Goal: Information Seeking & Learning: Learn about a topic

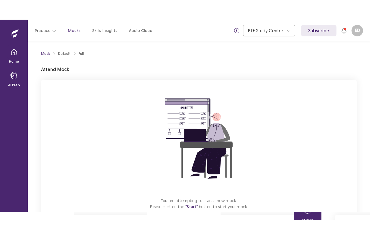
scroll to position [36, 0]
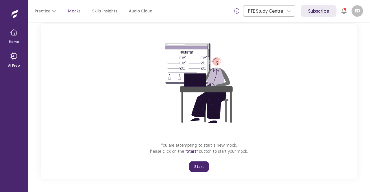
click at [119, 137] on div "You are attempting to start a new mock. Please click on the "Start" button to s…" at bounding box center [199, 101] width 316 height 155
click at [202, 166] on button "Start" at bounding box center [198, 167] width 19 height 10
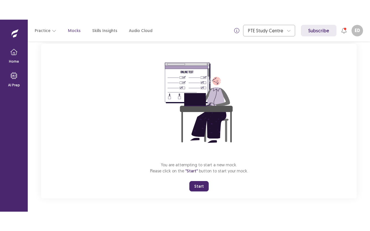
scroll to position [0, 0]
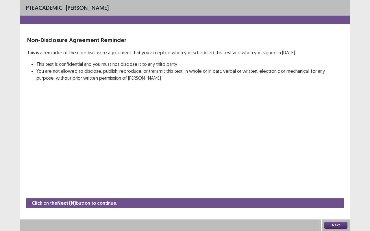
click at [334, 192] on button "Next" at bounding box center [335, 225] width 23 height 7
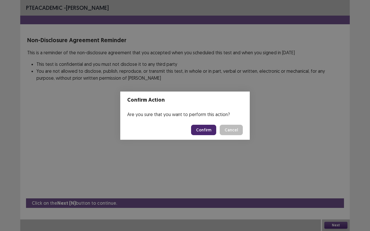
click at [198, 129] on button "Confirm" at bounding box center [203, 130] width 25 height 10
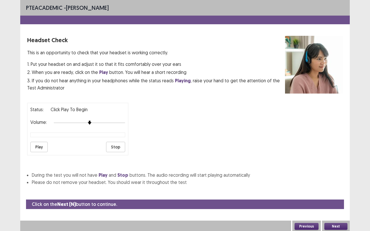
click at [35, 147] on button "Play" at bounding box center [38, 147] width 17 height 10
click at [113, 124] on div "Status: playing Volume: Play Stop" at bounding box center [77, 129] width 101 height 53
click at [41, 142] on button "Play" at bounding box center [38, 147] width 17 height 10
click at [331, 192] on button "Next" at bounding box center [335, 226] width 23 height 7
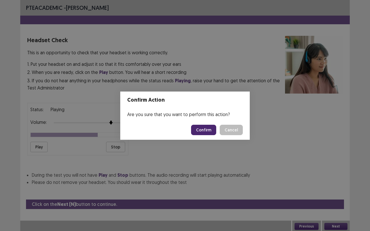
click at [213, 131] on button "Confirm" at bounding box center [203, 130] width 25 height 10
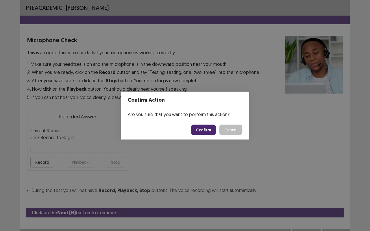
scroll to position [6, 0]
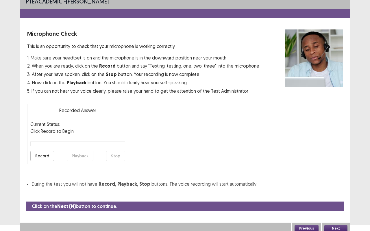
click at [43, 153] on button "Record" at bounding box center [42, 156] width 24 height 10
click at [113, 158] on button "Stop" at bounding box center [115, 156] width 19 height 10
click at [76, 156] on button "Playback" at bounding box center [80, 156] width 27 height 10
click at [333, 192] on button "Next" at bounding box center [335, 228] width 23 height 7
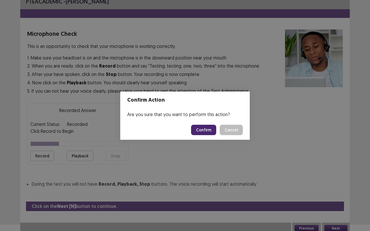
click at [210, 126] on button "Confirm" at bounding box center [203, 130] width 25 height 10
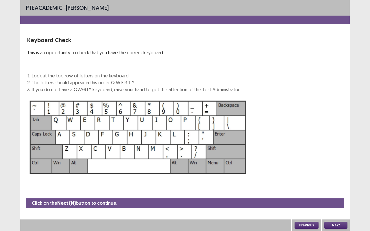
scroll to position [0, 0]
click at [334, 192] on button "Next" at bounding box center [335, 225] width 23 height 7
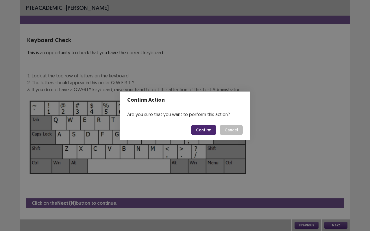
click at [210, 126] on button "Confirm" at bounding box center [203, 130] width 25 height 10
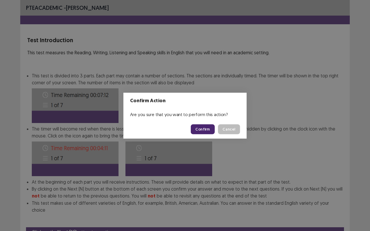
scroll to position [22, 0]
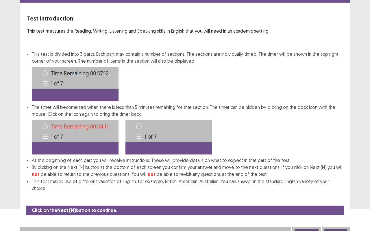
click at [331, 192] on button "Next" at bounding box center [335, 232] width 23 height 7
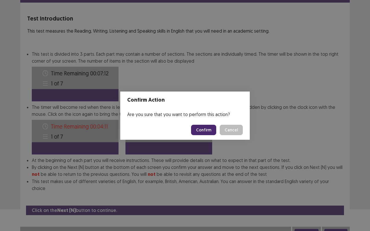
click at [212, 130] on button "Confirm" at bounding box center [203, 130] width 25 height 10
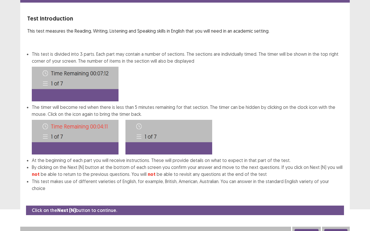
scroll to position [0, 0]
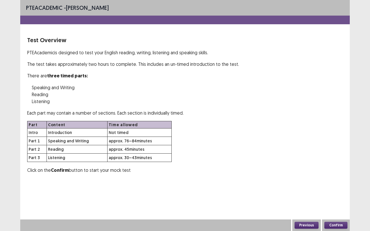
click at [212, 130] on div "Part Content Time allowed Intro Introduction Not timed Part 1 Speaking and Writ…" at bounding box center [185, 141] width 316 height 41
click at [339, 192] on button "Confirm" at bounding box center [335, 225] width 23 height 7
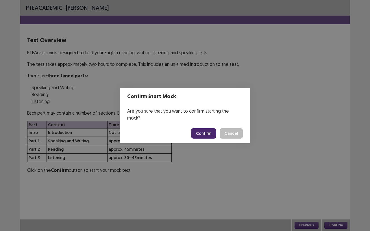
click at [202, 132] on button "Confirm" at bounding box center [203, 133] width 25 height 10
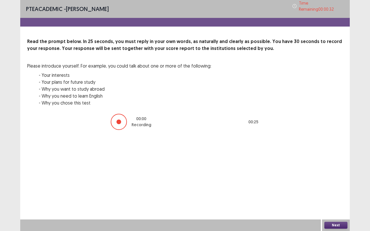
click at [331, 192] on button "Next" at bounding box center [335, 225] width 23 height 7
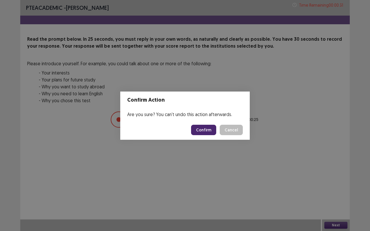
click at [206, 130] on button "Confirm" at bounding box center [203, 130] width 25 height 10
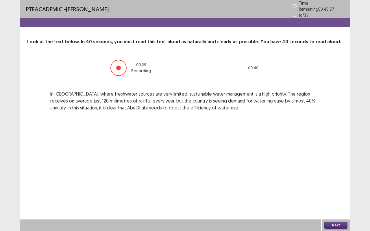
click at [330, 192] on button "Next" at bounding box center [335, 225] width 23 height 7
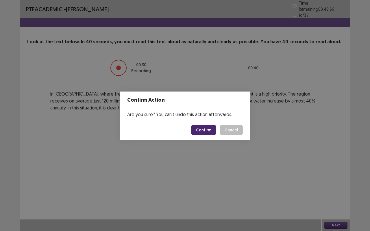
click at [195, 127] on button "Confirm" at bounding box center [203, 130] width 25 height 10
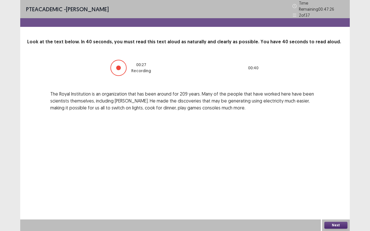
click at [334, 192] on button "Next" at bounding box center [335, 225] width 23 height 7
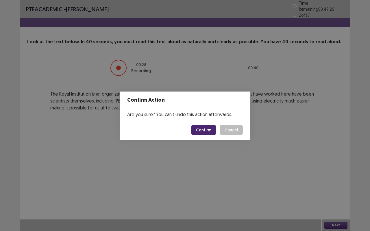
click at [213, 130] on button "Confirm" at bounding box center [203, 130] width 25 height 10
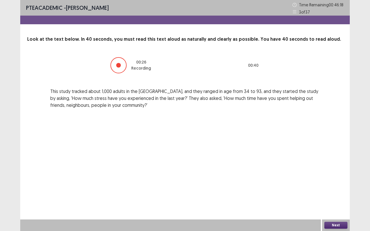
drag, startPoint x: 213, startPoint y: 130, endPoint x: 225, endPoint y: 137, distance: 14.4
click at [225, 137] on div "PTE academic - Esther Devananda Time Remaining 00 : 46 : 18 3 of 37 Look at the…" at bounding box center [185, 115] width 330 height 231
click at [327, 192] on div "Next" at bounding box center [336, 226] width 28 height 12
click at [327, 192] on button "Next" at bounding box center [335, 225] width 23 height 7
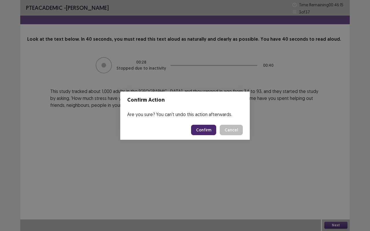
click at [209, 125] on button "Confirm" at bounding box center [203, 130] width 25 height 10
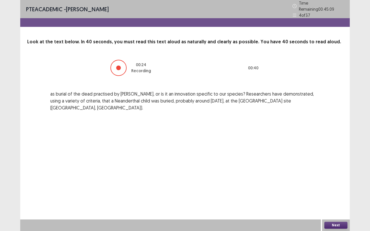
click at [333, 192] on button "Next" at bounding box center [335, 225] width 23 height 7
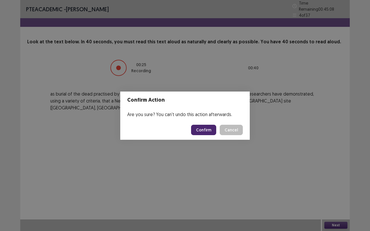
click at [214, 126] on button "Confirm" at bounding box center [203, 130] width 25 height 10
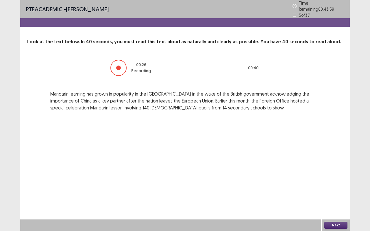
click at [332, 192] on button "Next" at bounding box center [335, 225] width 23 height 7
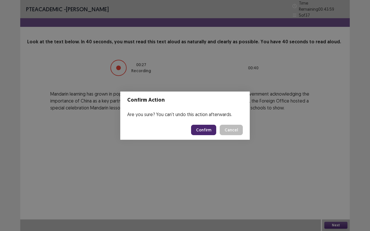
click at [208, 128] on button "Confirm" at bounding box center [203, 130] width 25 height 10
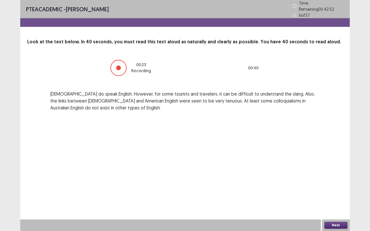
click at [342, 192] on div "Next" at bounding box center [336, 226] width 28 height 12
click at [342, 192] on button "Next" at bounding box center [335, 225] width 23 height 7
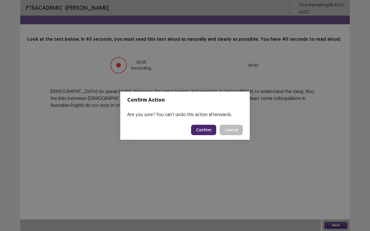
click at [213, 124] on footer "Confirm Cancel" at bounding box center [185, 130] width 130 height 20
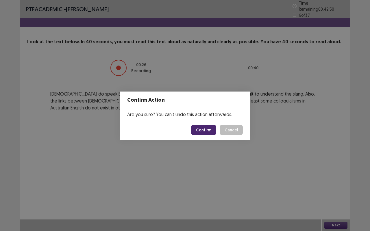
click at [212, 132] on button "Confirm" at bounding box center [203, 130] width 25 height 10
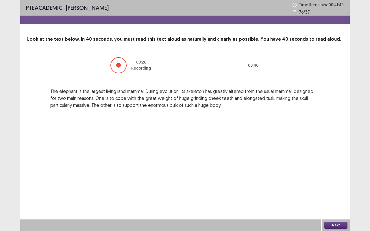
click at [338, 192] on button "Next" at bounding box center [335, 225] width 23 height 7
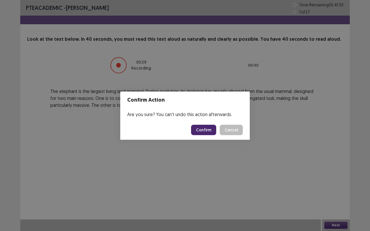
click at [209, 126] on button "Confirm" at bounding box center [203, 130] width 25 height 10
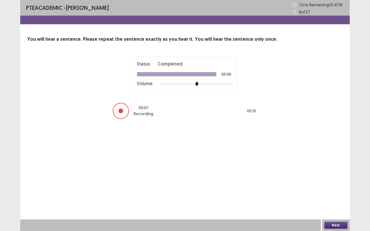
click at [333, 192] on button "Next" at bounding box center [335, 225] width 23 height 7
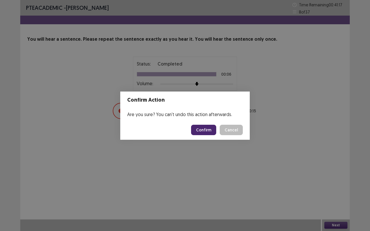
click at [209, 132] on button "Confirm" at bounding box center [203, 130] width 25 height 10
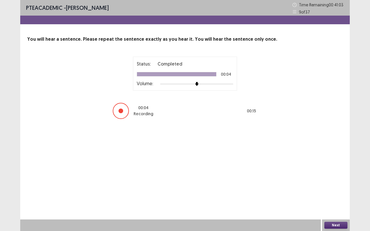
click at [331, 192] on button "Next" at bounding box center [335, 225] width 23 height 7
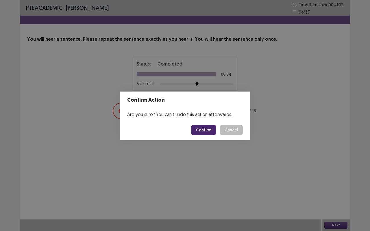
click at [200, 128] on button "Confirm" at bounding box center [203, 130] width 25 height 10
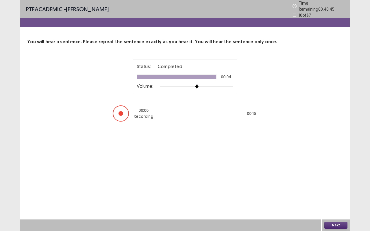
click at [338, 192] on button "Next" at bounding box center [335, 225] width 23 height 7
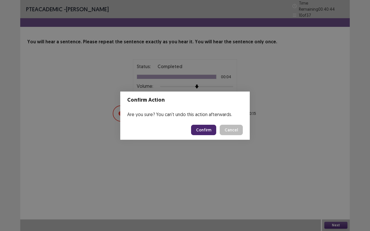
click at [213, 131] on button "Confirm" at bounding box center [203, 130] width 25 height 10
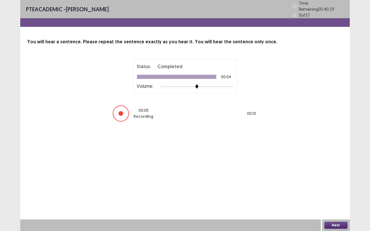
click at [328, 192] on button "Next" at bounding box center [335, 225] width 23 height 7
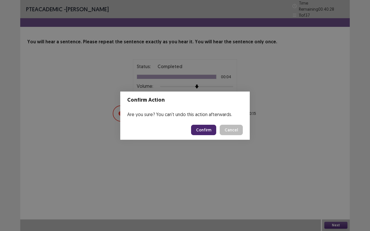
click at [208, 133] on button "Confirm" at bounding box center [203, 130] width 25 height 10
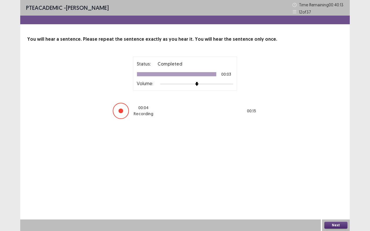
click at [335, 192] on button "Next" at bounding box center [335, 225] width 23 height 7
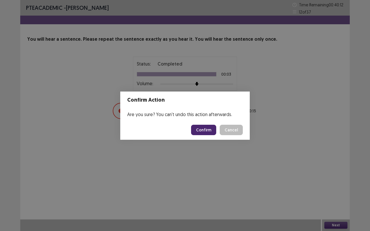
click at [197, 123] on footer "Confirm Cancel" at bounding box center [185, 130] width 130 height 20
click at [197, 124] on footer "Confirm Cancel" at bounding box center [185, 130] width 130 height 20
click at [197, 127] on button "Confirm" at bounding box center [203, 130] width 25 height 10
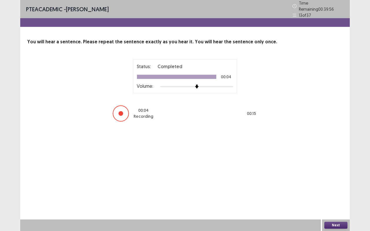
click at [333, 192] on button "Next" at bounding box center [335, 225] width 23 height 7
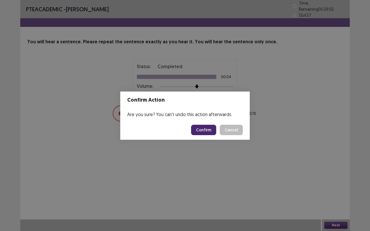
click at [205, 132] on button "Confirm" at bounding box center [203, 130] width 25 height 10
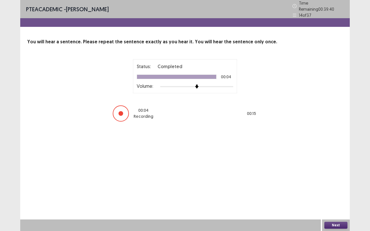
click at [340, 192] on button "Next" at bounding box center [335, 225] width 23 height 7
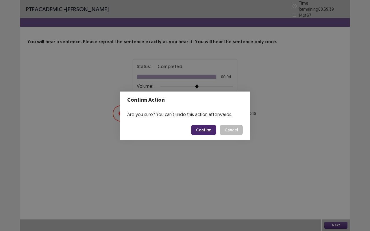
click at [206, 130] on button "Confirm" at bounding box center [203, 130] width 25 height 10
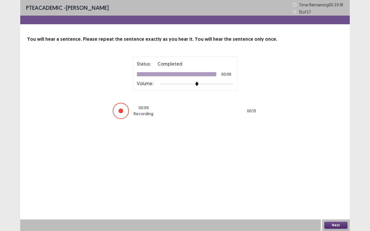
click at [345, 192] on button "Next" at bounding box center [335, 225] width 23 height 7
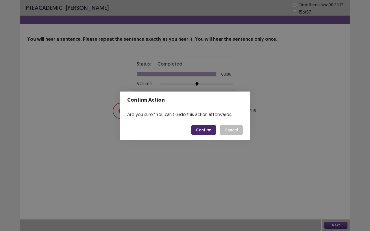
click at [202, 134] on button "Confirm" at bounding box center [203, 130] width 25 height 10
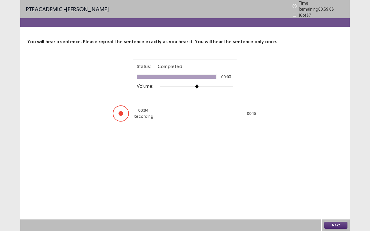
click at [327, 192] on button "Next" at bounding box center [335, 225] width 23 height 7
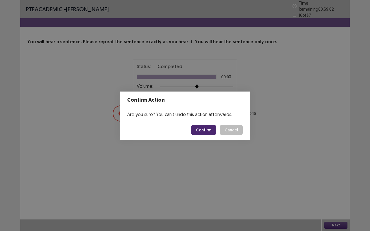
click at [212, 134] on button "Confirm" at bounding box center [203, 130] width 25 height 10
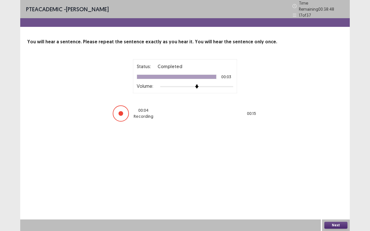
click at [330, 192] on button "Next" at bounding box center [335, 225] width 23 height 7
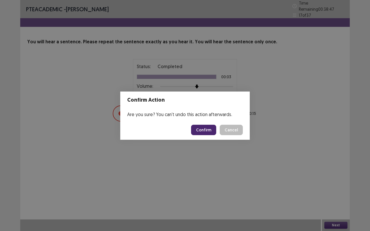
click at [201, 131] on button "Confirm" at bounding box center [203, 130] width 25 height 10
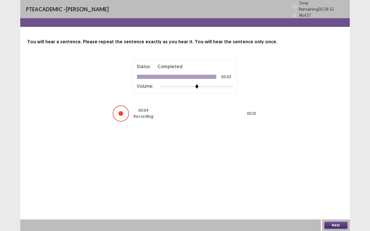
click at [328, 192] on button "Next" at bounding box center [335, 225] width 23 height 7
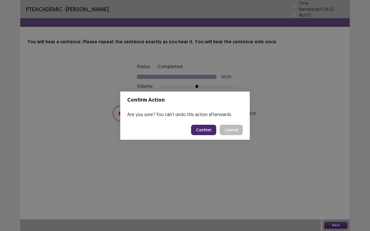
click at [205, 130] on button "Confirm" at bounding box center [203, 130] width 25 height 10
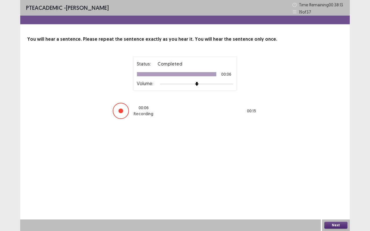
click at [331, 192] on button "Next" at bounding box center [335, 225] width 23 height 7
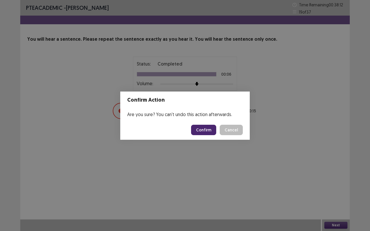
click at [203, 132] on button "Confirm" at bounding box center [203, 130] width 25 height 10
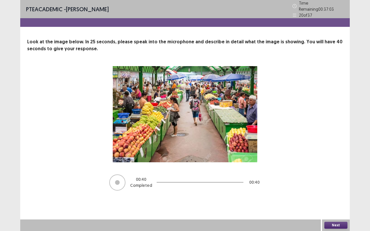
click at [339, 192] on div "Next" at bounding box center [336, 226] width 28 height 12
click at [336, 192] on button "Next" at bounding box center [335, 225] width 23 height 7
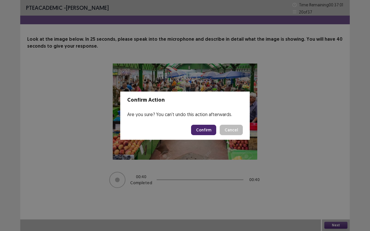
click at [201, 131] on button "Confirm" at bounding box center [203, 130] width 25 height 10
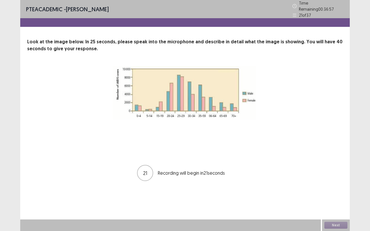
click at [196, 139] on div at bounding box center [185, 109] width 145 height 87
click at [340, 192] on button "Next" at bounding box center [335, 225] width 23 height 7
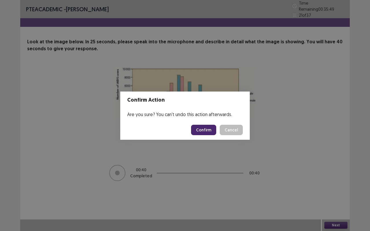
click at [210, 128] on button "Confirm" at bounding box center [203, 130] width 25 height 10
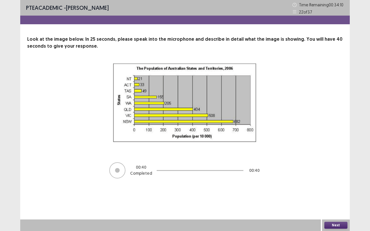
click at [334, 192] on button "Next" at bounding box center [335, 225] width 23 height 7
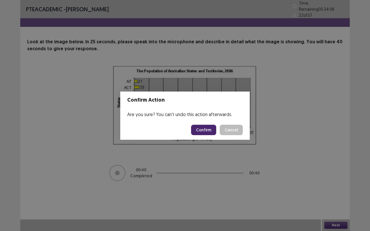
click at [211, 126] on button "Confirm" at bounding box center [203, 130] width 25 height 10
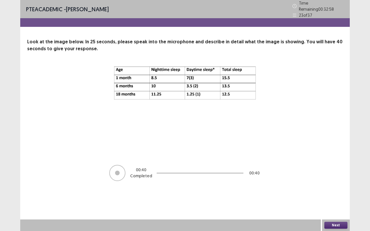
click at [331, 192] on button "Next" at bounding box center [335, 225] width 23 height 7
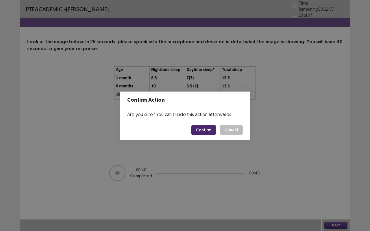
click at [206, 132] on button "Confirm" at bounding box center [203, 130] width 25 height 10
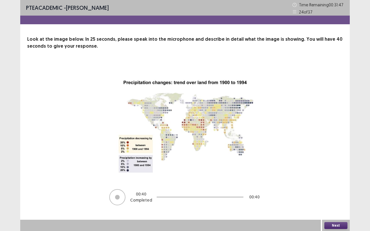
click at [345, 192] on button "Next" at bounding box center [335, 225] width 23 height 7
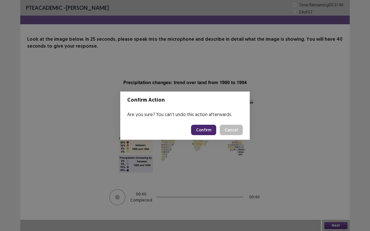
click at [206, 129] on button "Confirm" at bounding box center [203, 130] width 25 height 10
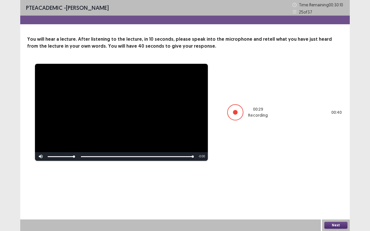
click at [330, 192] on button "Next" at bounding box center [335, 225] width 23 height 7
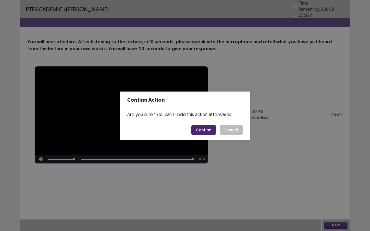
click at [208, 126] on button "Confirm" at bounding box center [203, 130] width 25 height 10
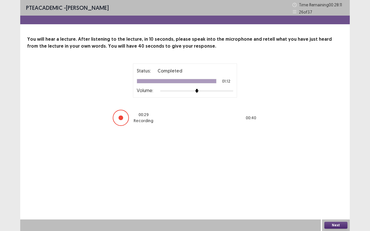
click at [331, 192] on button "Next" at bounding box center [335, 225] width 23 height 7
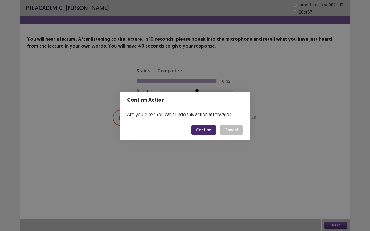
click at [209, 126] on button "Confirm" at bounding box center [203, 130] width 25 height 10
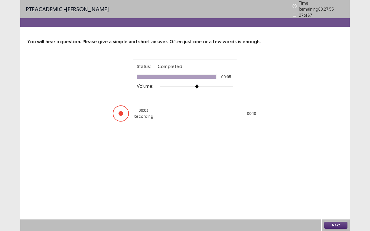
click at [335, 192] on button "Next" at bounding box center [335, 225] width 23 height 7
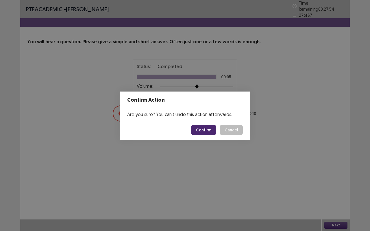
click at [204, 130] on button "Confirm" at bounding box center [203, 130] width 25 height 10
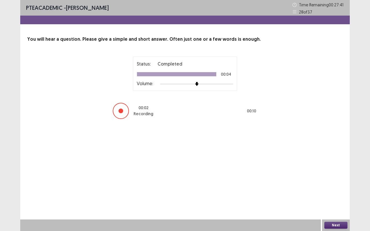
click at [337, 192] on button "Next" at bounding box center [335, 225] width 23 height 7
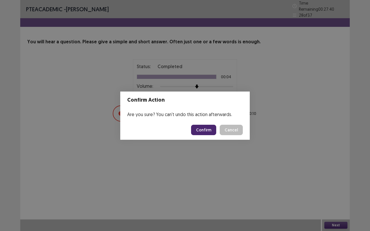
click at [211, 137] on footer "Confirm Cancel" at bounding box center [185, 130] width 130 height 20
click at [207, 132] on button "Confirm" at bounding box center [203, 130] width 25 height 10
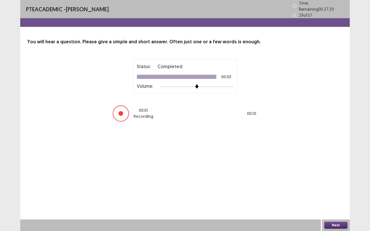
click at [331, 192] on button "Next" at bounding box center [335, 225] width 23 height 7
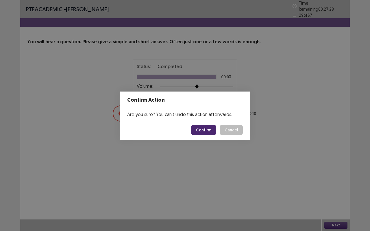
click at [208, 129] on button "Confirm" at bounding box center [203, 130] width 25 height 10
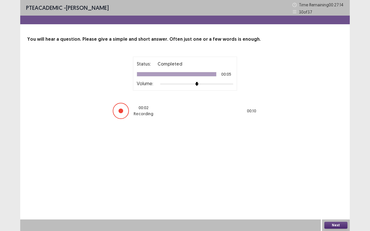
click at [337, 192] on button "Next" at bounding box center [335, 225] width 23 height 7
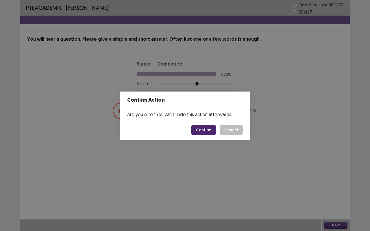
click at [204, 130] on button "Confirm" at bounding box center [203, 130] width 25 height 10
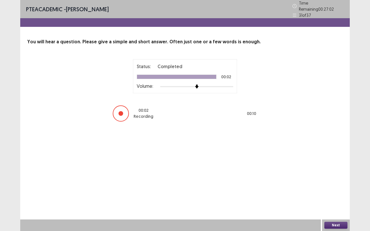
click at [334, 192] on button "Next" at bounding box center [335, 225] width 23 height 7
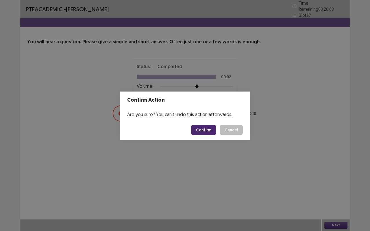
click at [208, 131] on button "Confirm" at bounding box center [203, 130] width 25 height 10
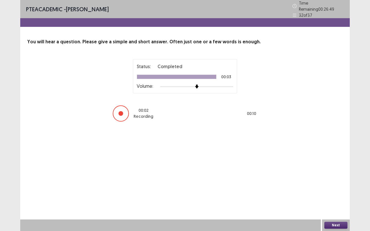
click at [335, 192] on button "Next" at bounding box center [335, 225] width 23 height 7
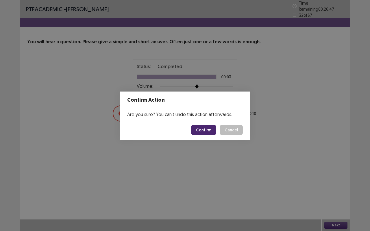
click at [203, 129] on button "Confirm" at bounding box center [203, 130] width 25 height 10
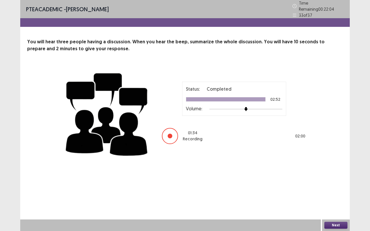
click at [330, 192] on button "Next" at bounding box center [335, 225] width 23 height 7
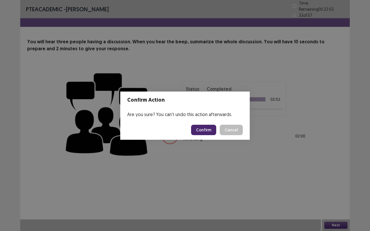
click at [207, 125] on button "Confirm" at bounding box center [203, 130] width 25 height 10
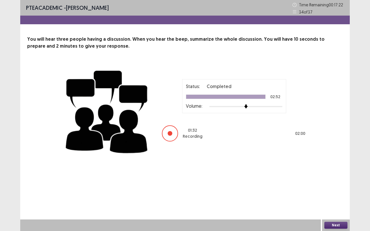
click at [326, 192] on button "Next" at bounding box center [335, 225] width 23 height 7
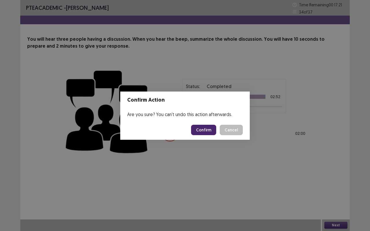
click at [212, 130] on button "Confirm" at bounding box center [203, 130] width 25 height 10
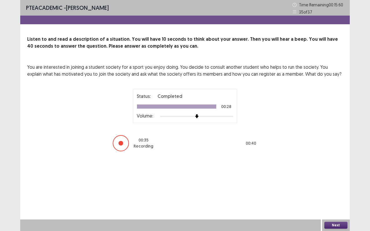
click at [340, 192] on button "Next" at bounding box center [335, 225] width 23 height 7
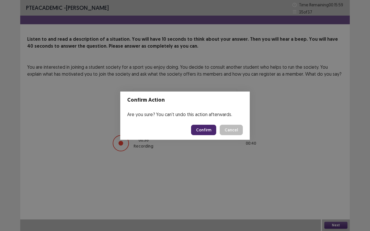
click at [211, 130] on button "Confirm" at bounding box center [203, 130] width 25 height 10
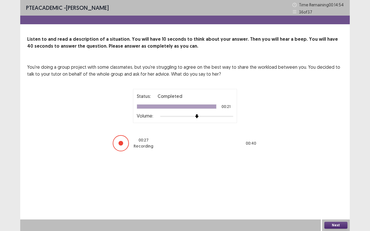
click at [336, 192] on button "Next" at bounding box center [335, 225] width 23 height 7
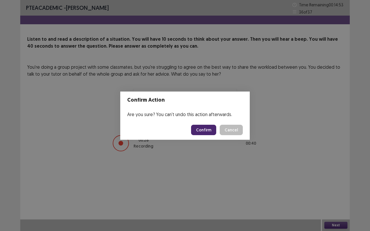
click at [202, 126] on button "Confirm" at bounding box center [203, 130] width 25 height 10
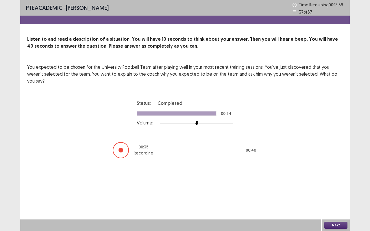
click at [331, 192] on button "Next" at bounding box center [335, 225] width 23 height 7
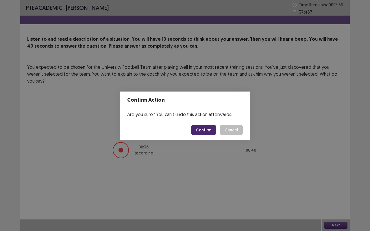
click at [206, 126] on button "Confirm" at bounding box center [203, 130] width 25 height 10
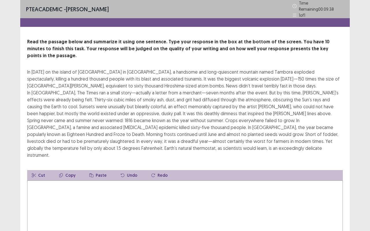
drag, startPoint x: 141, startPoint y: 61, endPoint x: 160, endPoint y: 62, distance: 19.1
click at [160, 69] on div "In 1815 on the island of Sumbawa in Indonesia, a handsome and long-quiescent mo…" at bounding box center [185, 114] width 316 height 90
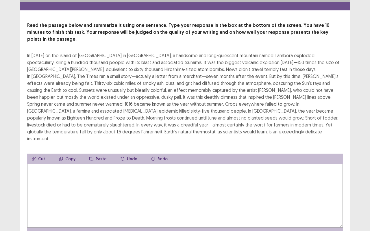
scroll to position [16, 0]
click at [87, 181] on textarea at bounding box center [185, 197] width 316 height 64
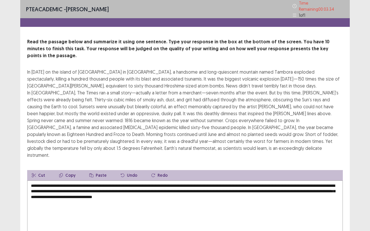
scroll to position [0, 0]
click at [293, 180] on textarea "**********" at bounding box center [185, 212] width 316 height 64
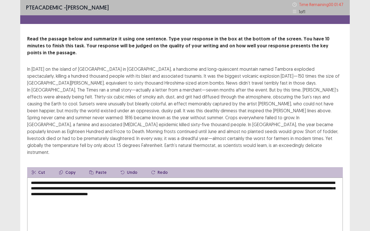
drag, startPoint x: 235, startPoint y: 173, endPoint x: 222, endPoint y: 173, distance: 13.0
click at [222, 178] on textarea "**********" at bounding box center [185, 210] width 316 height 64
click at [259, 192] on textarea "**********" at bounding box center [185, 210] width 316 height 64
click at [261, 178] on textarea "**********" at bounding box center [185, 210] width 316 height 64
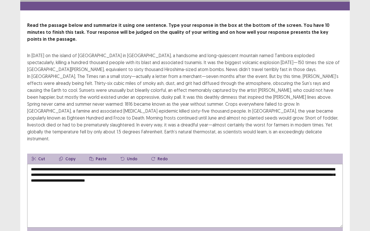
scroll to position [32, 0]
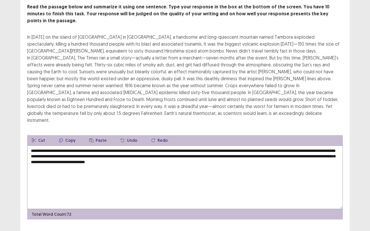
type textarea "**********"
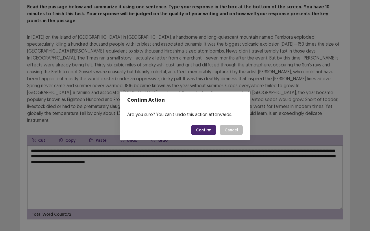
click at [209, 133] on button "Confirm" at bounding box center [203, 130] width 25 height 10
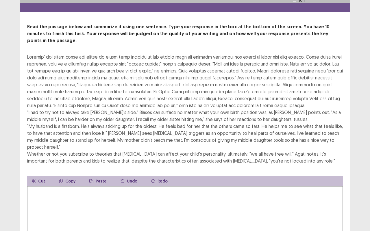
scroll to position [15, 0]
click at [195, 187] on textarea at bounding box center [185, 219] width 316 height 64
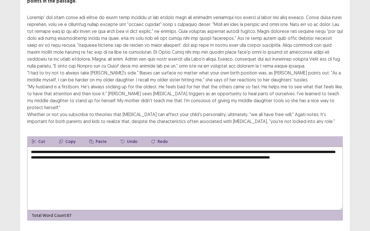
scroll to position [53, 0]
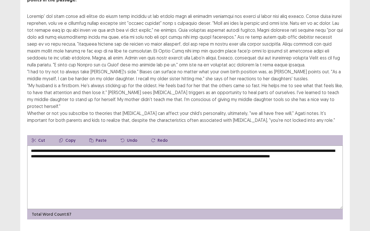
type textarea "**********"
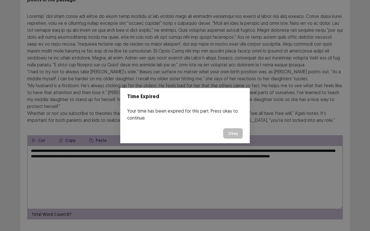
click at [233, 136] on button "Okay" at bounding box center [233, 133] width 20 height 10
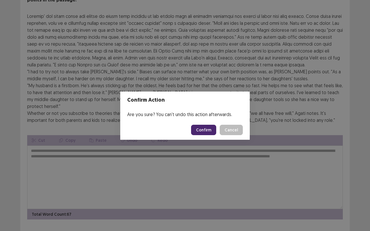
click at [201, 132] on button "Confirm" at bounding box center [203, 130] width 25 height 10
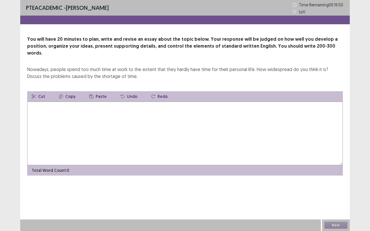
click at [201, 132] on textarea at bounding box center [185, 134] width 316 height 64
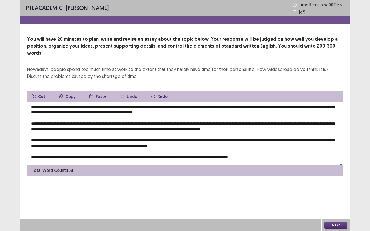
drag, startPoint x: 221, startPoint y: 150, endPoint x: 191, endPoint y: 149, distance: 29.8
click at [191, 149] on textarea at bounding box center [185, 134] width 316 height 64
click at [76, 102] on textarea at bounding box center [185, 134] width 316 height 64
drag, startPoint x: 198, startPoint y: 99, endPoint x: 65, endPoint y: 101, distance: 133.0
click at [65, 102] on textarea at bounding box center [185, 134] width 316 height 64
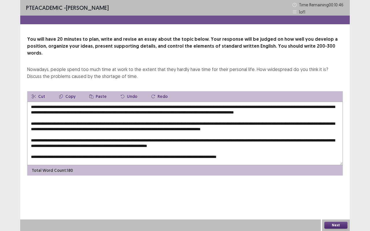
click at [67, 91] on button "Copy" at bounding box center [67, 96] width 26 height 10
drag, startPoint x: 124, startPoint y: 121, endPoint x: 115, endPoint y: 121, distance: 9.8
click at [115, 121] on textarea at bounding box center [185, 134] width 316 height 64
click at [97, 91] on button "Paste" at bounding box center [98, 96] width 27 height 10
drag, startPoint x: 81, startPoint y: 133, endPoint x: 71, endPoint y: 133, distance: 10.4
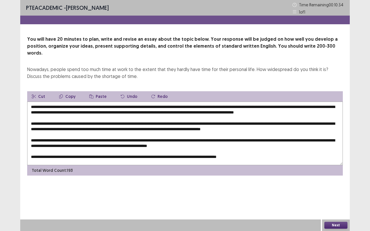
click at [71, 133] on textarea at bounding box center [185, 134] width 316 height 64
click at [96, 91] on button "Paste" at bounding box center [98, 96] width 27 height 10
drag, startPoint x: 134, startPoint y: 135, endPoint x: 124, endPoint y: 135, distance: 10.4
click at [124, 135] on textarea at bounding box center [185, 134] width 316 height 64
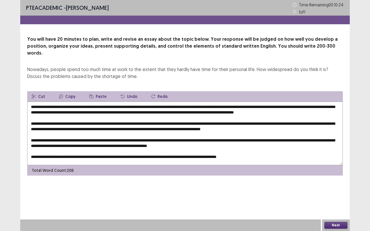
click at [98, 91] on button "Paste" at bounding box center [98, 96] width 27 height 10
drag, startPoint x: 132, startPoint y: 153, endPoint x: 122, endPoint y: 152, distance: 10.1
click at [122, 152] on textarea at bounding box center [185, 134] width 316 height 64
click at [100, 91] on button "Paste" at bounding box center [98, 96] width 27 height 10
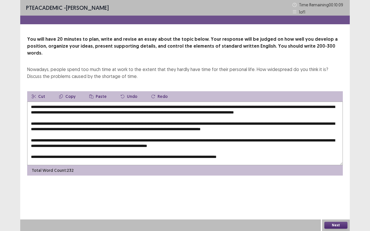
drag, startPoint x: 337, startPoint y: 136, endPoint x: 326, endPoint y: 136, distance: 11.0
click at [326, 136] on textarea at bounding box center [185, 134] width 316 height 64
click at [100, 91] on button "Paste" at bounding box center [98, 96] width 27 height 10
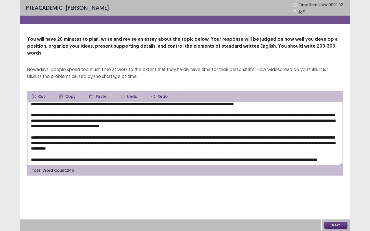
scroll to position [0, 0]
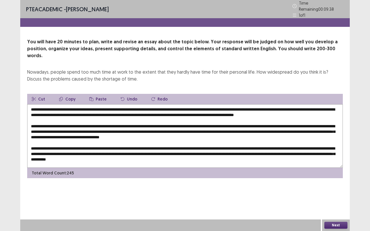
click at [247, 105] on textarea at bounding box center [185, 136] width 316 height 64
click at [307, 106] on textarea at bounding box center [185, 136] width 316 height 64
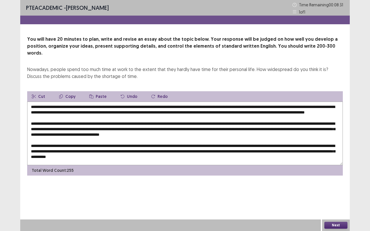
drag, startPoint x: 279, startPoint y: 106, endPoint x: 257, endPoint y: 106, distance: 21.7
click at [257, 106] on textarea at bounding box center [185, 134] width 316 height 64
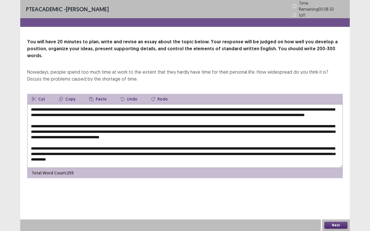
click at [65, 94] on button "Copy" at bounding box center [67, 99] width 26 height 10
drag, startPoint x: 81, startPoint y: 128, endPoint x: 71, endPoint y: 129, distance: 9.6
click at [71, 129] on textarea at bounding box center [185, 136] width 316 height 64
click at [95, 94] on button "Paste" at bounding box center [98, 99] width 27 height 10
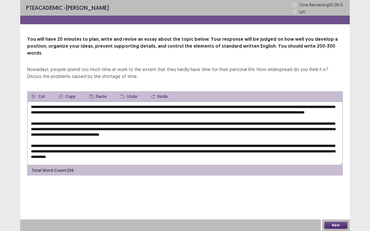
drag, startPoint x: 49, startPoint y: 110, endPoint x: 311, endPoint y: 106, distance: 262.4
click at [311, 106] on textarea at bounding box center [185, 134] width 316 height 64
click at [63, 91] on button "Copy" at bounding box center [67, 96] width 26 height 10
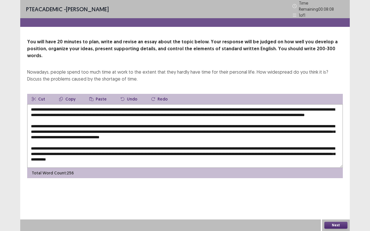
click at [158, 150] on textarea at bounding box center [185, 136] width 316 height 64
drag, startPoint x: 159, startPoint y: 150, endPoint x: 150, endPoint y: 150, distance: 9.8
click at [150, 150] on textarea at bounding box center [185, 136] width 316 height 64
click at [101, 94] on button "Paste" at bounding box center [98, 99] width 27 height 10
click at [150, 149] on textarea at bounding box center [185, 136] width 316 height 64
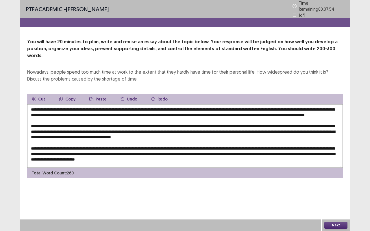
click at [191, 127] on textarea at bounding box center [185, 136] width 316 height 64
drag, startPoint x: 279, startPoint y: 106, endPoint x: 257, endPoint y: 107, distance: 22.6
click at [257, 107] on textarea at bounding box center [185, 136] width 316 height 64
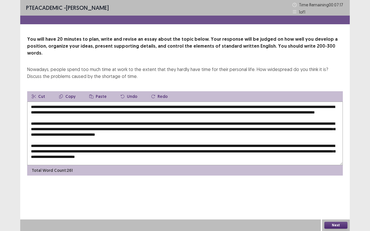
drag, startPoint x: 288, startPoint y: 105, endPoint x: 251, endPoint y: 104, distance: 37.0
click at [251, 104] on textarea at bounding box center [185, 134] width 316 height 64
click at [69, 91] on button "Copy" at bounding box center [67, 96] width 26 height 10
drag, startPoint x: 94, startPoint y: 128, endPoint x: 72, endPoint y: 128, distance: 22.6
click at [72, 128] on textarea at bounding box center [185, 134] width 316 height 64
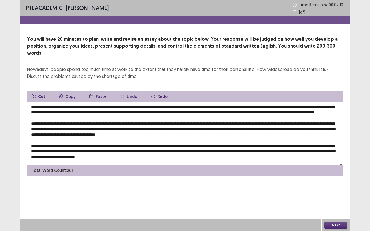
click at [96, 91] on button "Paste" at bounding box center [98, 96] width 27 height 10
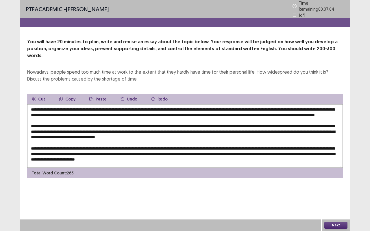
click at [180, 128] on textarea at bounding box center [185, 136] width 316 height 64
drag, startPoint x: 46, startPoint y: 132, endPoint x: 34, endPoint y: 133, distance: 11.9
click at [34, 133] on textarea at bounding box center [185, 136] width 316 height 64
drag, startPoint x: 47, startPoint y: 134, endPoint x: 29, endPoint y: 132, distance: 17.7
click at [29, 132] on textarea at bounding box center [185, 136] width 316 height 64
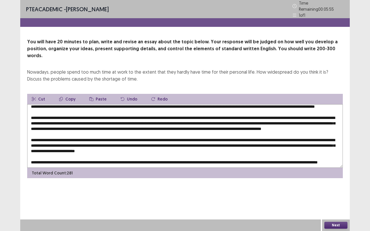
scroll to position [25, 0]
click at [305, 131] on textarea at bounding box center [185, 136] width 316 height 64
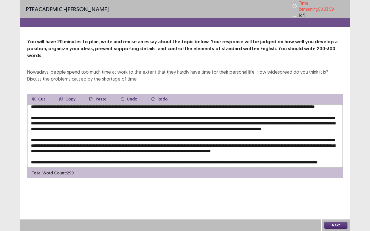
click at [160, 142] on textarea at bounding box center [185, 136] width 316 height 64
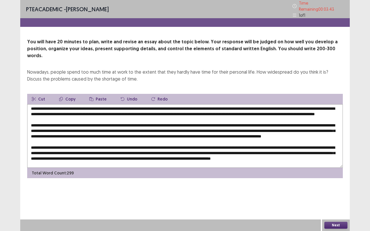
scroll to position [1, 0]
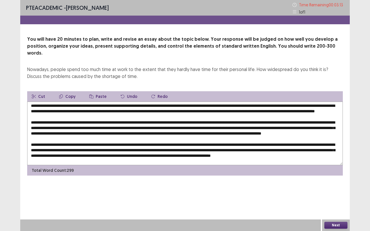
click at [75, 126] on textarea at bounding box center [185, 134] width 316 height 64
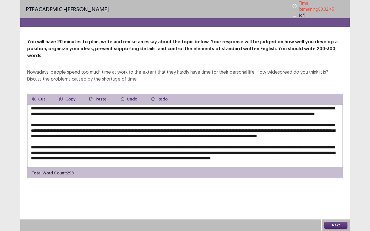
click at [115, 131] on textarea at bounding box center [185, 136] width 316 height 64
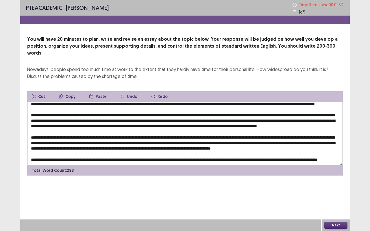
scroll to position [21, 0]
drag, startPoint x: 157, startPoint y: 141, endPoint x: 106, endPoint y: 141, distance: 51.2
click at [106, 141] on textarea at bounding box center [185, 134] width 316 height 64
click at [68, 91] on button "Copy" at bounding box center [67, 96] width 26 height 10
drag, startPoint x: 212, startPoint y: 140, endPoint x: 340, endPoint y: 141, distance: 127.8
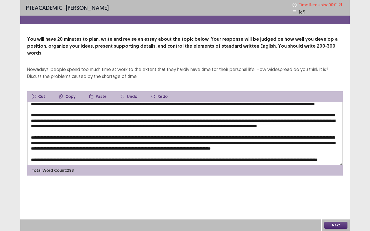
click at [340, 141] on textarea at bounding box center [185, 134] width 316 height 64
click at [102, 91] on button "Paste" at bounding box center [98, 96] width 27 height 10
click at [240, 141] on textarea at bounding box center [185, 134] width 316 height 64
click at [300, 139] on textarea at bounding box center [185, 134] width 316 height 64
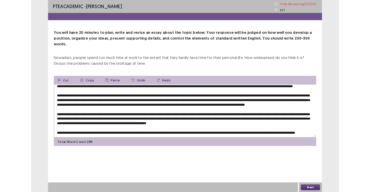
scroll to position [25, 0]
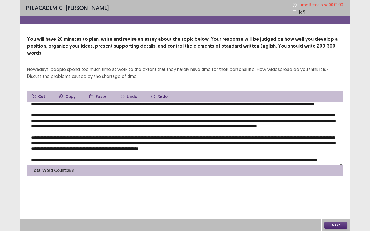
type textarea "**********"
click at [338, 192] on button "Next" at bounding box center [335, 225] width 23 height 7
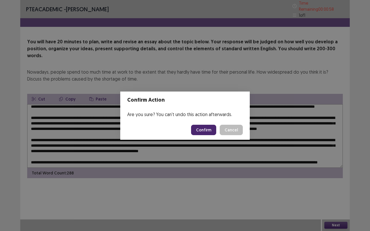
click at [212, 130] on button "Confirm" at bounding box center [203, 130] width 25 height 10
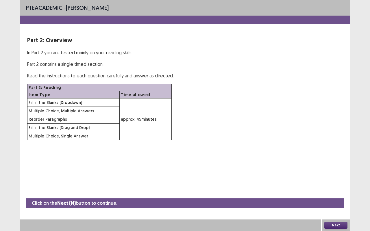
drag, startPoint x: 212, startPoint y: 127, endPoint x: 185, endPoint y: 141, distance: 30.3
click at [185, 141] on div "PTE academic - Esther Devananda Part 2: Overview In Part 2 you are tested mainl…" at bounding box center [185, 76] width 330 height 152
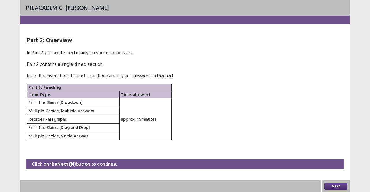
click at [185, 116] on div "Part 2: Reading Item Type Time allowed Fill in the Blanks (Dropdown) approx. 45…" at bounding box center [185, 112] width 316 height 57
click at [333, 187] on button "Next" at bounding box center [335, 186] width 23 height 7
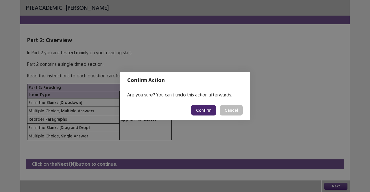
click at [199, 110] on button "Confirm" at bounding box center [203, 110] width 25 height 10
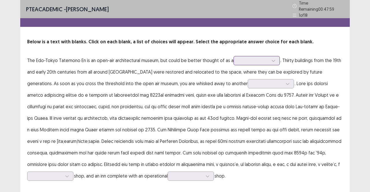
click at [248, 59] on div at bounding box center [254, 60] width 30 height 5
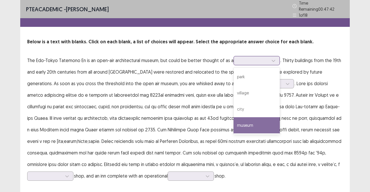
click at [246, 123] on div "museum" at bounding box center [257, 125] width 46 height 16
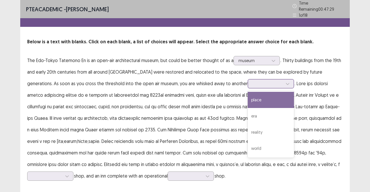
click at [253, 81] on div at bounding box center [268, 83] width 30 height 5
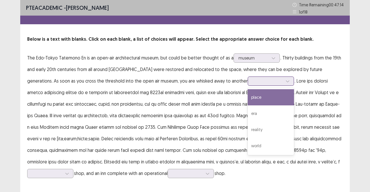
click at [248, 94] on div "place" at bounding box center [271, 97] width 46 height 16
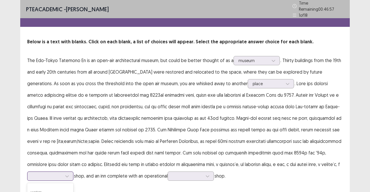
scroll to position [63, 0]
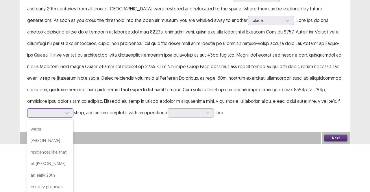
click at [73, 118] on div "7 results available. Use Up and Down to choose options, press Enter to select t…" at bounding box center [50, 112] width 46 height 9
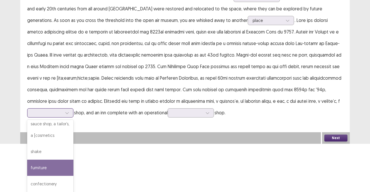
click at [73, 160] on div "furniture" at bounding box center [50, 168] width 46 height 16
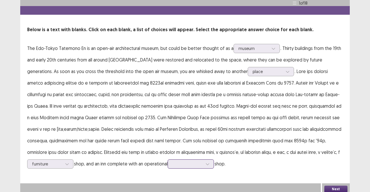
scroll to position [55, 0]
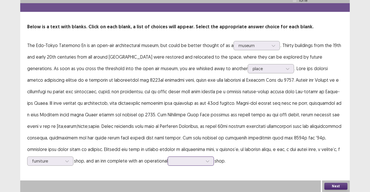
click at [168, 163] on div at bounding box center [191, 161] width 46 height 9
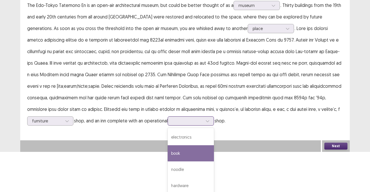
click at [168, 145] on div "book" at bounding box center [191, 153] width 46 height 16
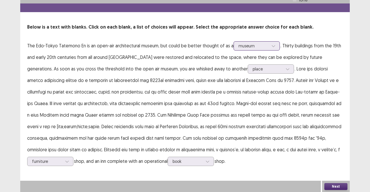
click at [264, 44] on div at bounding box center [254, 45] width 30 height 5
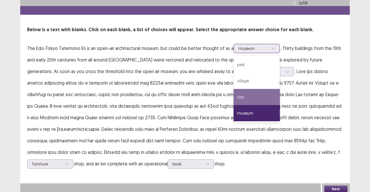
click at [250, 90] on div "city" at bounding box center [257, 97] width 46 height 16
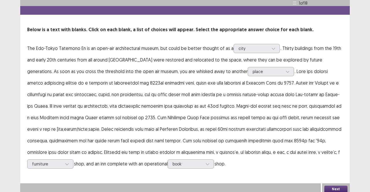
click at [334, 186] on button "Next" at bounding box center [335, 189] width 23 height 7
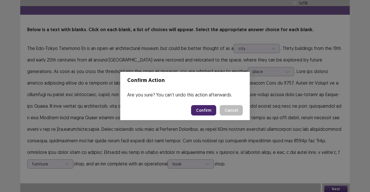
click at [213, 110] on button "Confirm" at bounding box center [203, 110] width 25 height 10
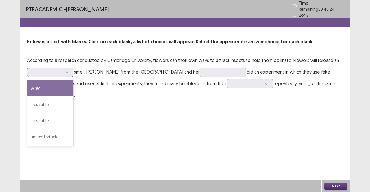
click at [71, 68] on div at bounding box center [67, 72] width 9 height 9
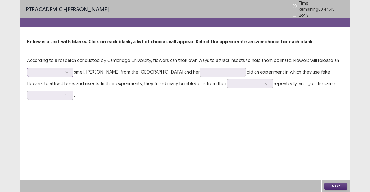
click at [72, 68] on div at bounding box center [50, 72] width 46 height 9
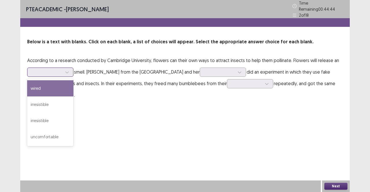
click at [70, 70] on div at bounding box center [67, 72] width 9 height 9
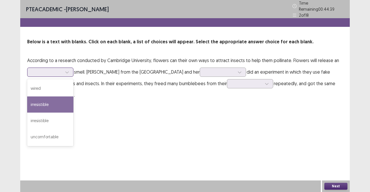
click at [62, 105] on div "irresistible" at bounding box center [50, 105] width 46 height 16
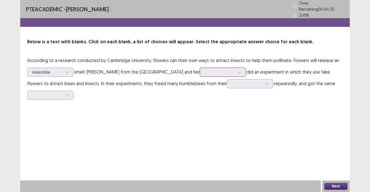
click at [214, 71] on div at bounding box center [220, 71] width 30 height 5
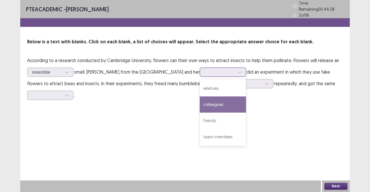
click at [226, 104] on div "colleagues" at bounding box center [223, 105] width 46 height 16
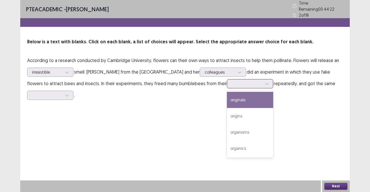
click at [247, 81] on div at bounding box center [247, 83] width 30 height 5
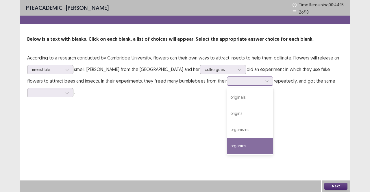
click at [239, 140] on div "organics" at bounding box center [250, 146] width 46 height 16
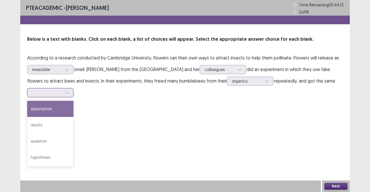
click at [41, 95] on div at bounding box center [47, 92] width 30 height 5
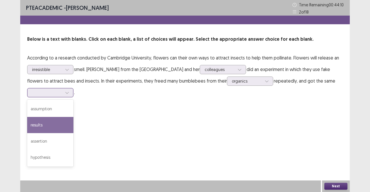
click at [53, 119] on div "results" at bounding box center [50, 125] width 46 height 16
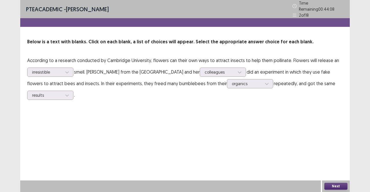
click at [256, 86] on p "According to a research conducted by Cambridge University, flowers can their ow…" at bounding box center [185, 78] width 316 height 46
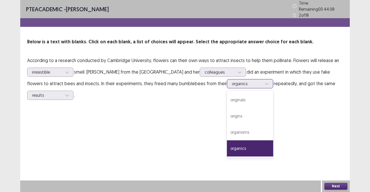
click at [255, 85] on div "organics" at bounding box center [247, 84] width 30 height 9
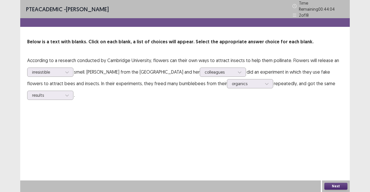
click at [319, 119] on div "PTE academic - Esther Devananda Time Remaining 00 : 44 : 04 2 of 18 Below is a …" at bounding box center [185, 96] width 330 height 192
click at [343, 185] on button "Next" at bounding box center [335, 186] width 23 height 7
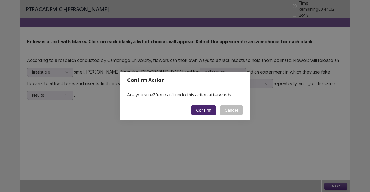
click at [202, 110] on button "Confirm" at bounding box center [203, 110] width 25 height 10
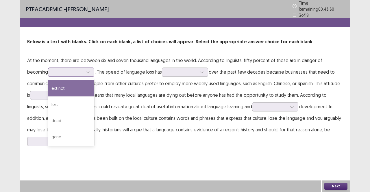
click at [84, 70] on div at bounding box center [88, 72] width 9 height 9
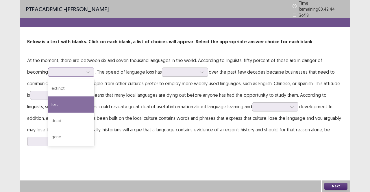
click at [49, 102] on div "lost" at bounding box center [71, 105] width 46 height 16
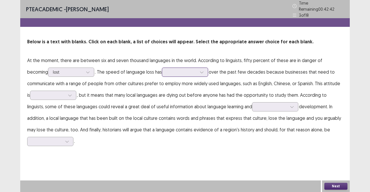
click at [167, 69] on div at bounding box center [182, 71] width 30 height 5
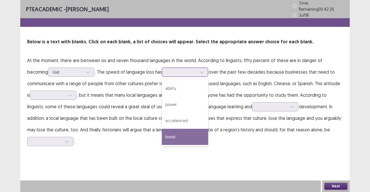
click at [162, 131] on div "boost" at bounding box center [185, 137] width 46 height 16
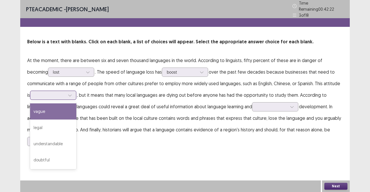
click at [58, 95] on div at bounding box center [50, 95] width 30 height 5
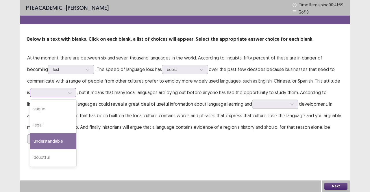
click at [51, 135] on div "understandable" at bounding box center [53, 141] width 46 height 16
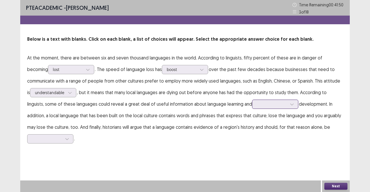
click at [257, 106] on div at bounding box center [272, 104] width 30 height 5
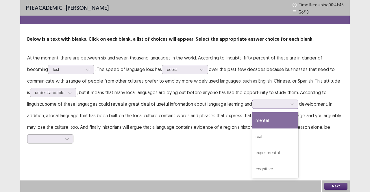
click at [252, 121] on div "mental" at bounding box center [275, 121] width 46 height 16
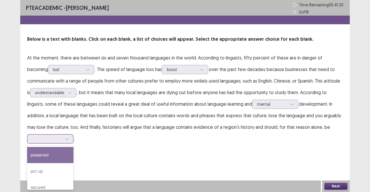
click at [60, 141] on div at bounding box center [47, 138] width 30 height 5
click at [45, 156] on div "preserved" at bounding box center [50, 155] width 46 height 16
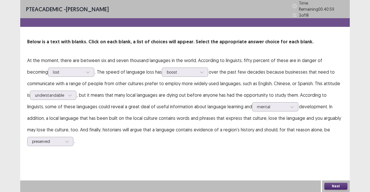
click at [335, 186] on button "Next" at bounding box center [335, 186] width 23 height 7
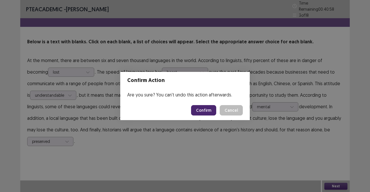
click at [200, 111] on button "Confirm" at bounding box center [203, 110] width 25 height 10
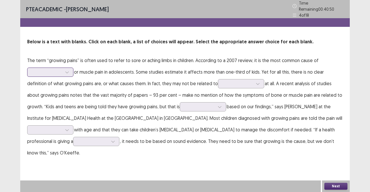
click at [40, 69] on div at bounding box center [47, 71] width 30 height 5
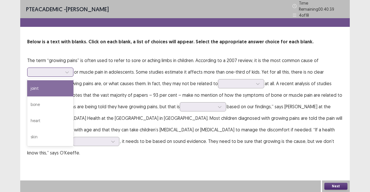
click at [44, 84] on div "joint" at bounding box center [50, 88] width 46 height 16
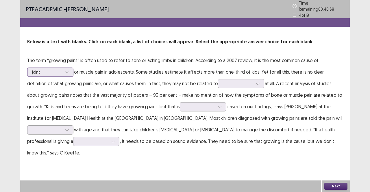
drag, startPoint x: 35, startPoint y: 63, endPoint x: 36, endPoint y: 66, distance: 3.1
click at [36, 66] on p "The term “growing pains” is often used to refer to sore or aching limbs in chil…" at bounding box center [185, 107] width 316 height 104
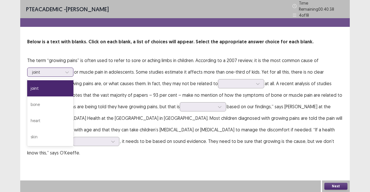
click at [36, 69] on div at bounding box center [47, 71] width 30 height 5
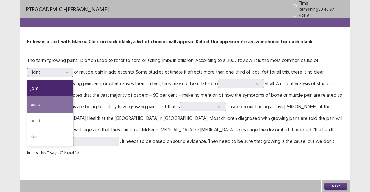
click at [50, 103] on div "bone" at bounding box center [50, 105] width 46 height 16
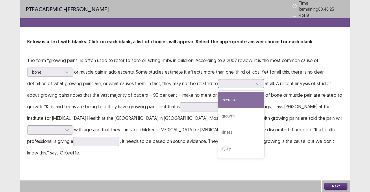
click at [223, 84] on div at bounding box center [238, 83] width 30 height 5
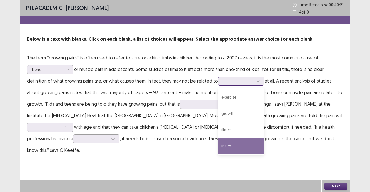
click at [220, 145] on div "injury" at bounding box center [241, 146] width 46 height 16
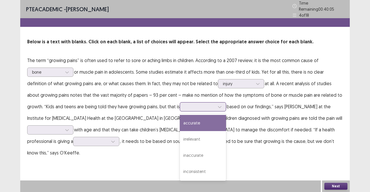
click at [180, 108] on div at bounding box center [203, 106] width 46 height 9
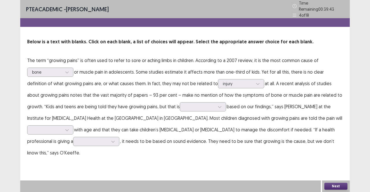
click at [131, 123] on p "The term “growing pains” is often used to refer to sore or aching limbs in chil…" at bounding box center [185, 107] width 316 height 104
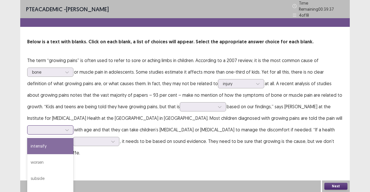
click at [62, 127] on div at bounding box center [47, 129] width 30 height 5
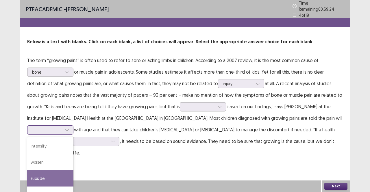
click at [73, 171] on div "subside" at bounding box center [50, 179] width 46 height 16
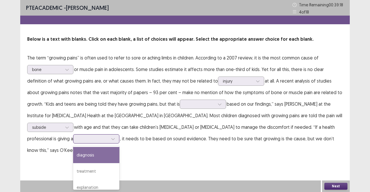
click at [109, 141] on div at bounding box center [113, 139] width 9 height 9
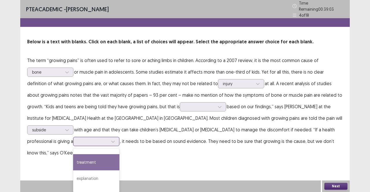
scroll to position [12, 0]
click at [73, 165] on div "treatment" at bounding box center [96, 162] width 46 height 16
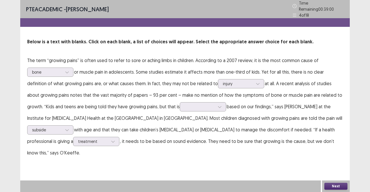
click at [162, 97] on p "The term “growing pains” is often used to refer to sore or aching limbs in chil…" at bounding box center [185, 107] width 316 height 104
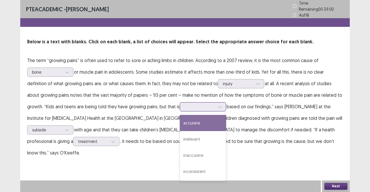
click at [185, 104] on div at bounding box center [200, 106] width 30 height 5
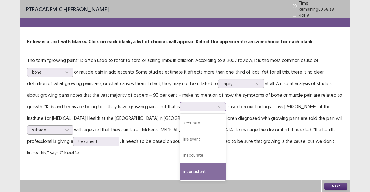
click at [180, 169] on div "inconsistent" at bounding box center [203, 172] width 46 height 16
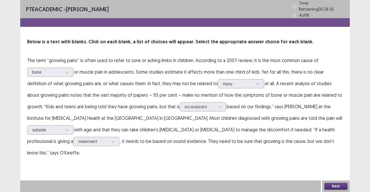
click at [341, 187] on button "Next" at bounding box center [335, 186] width 23 height 7
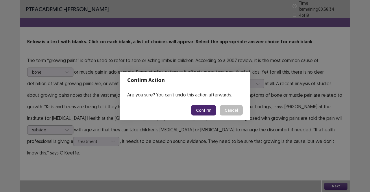
click at [211, 112] on button "Confirm" at bounding box center [203, 110] width 25 height 10
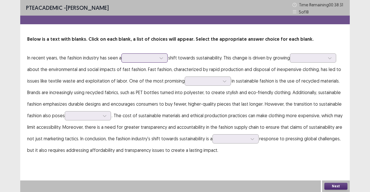
click at [139, 60] on div at bounding box center [141, 57] width 30 height 5
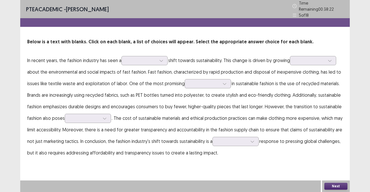
click at [163, 50] on div "Below is a text with blanks. Click on each blank, a list of choices will appear…" at bounding box center [185, 98] width 330 height 120
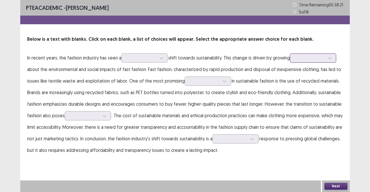
click at [297, 55] on div at bounding box center [309, 58] width 31 height 7
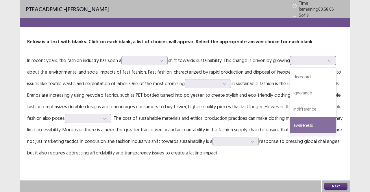
click at [312, 119] on div "awareness" at bounding box center [313, 125] width 46 height 16
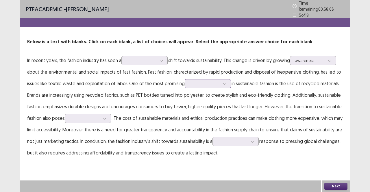
click at [198, 83] on div at bounding box center [205, 83] width 30 height 5
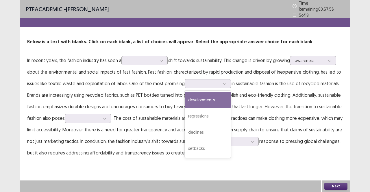
click at [169, 96] on p "In recent years, the fashion industry has seen a shift towards sustainability. …" at bounding box center [185, 107] width 316 height 104
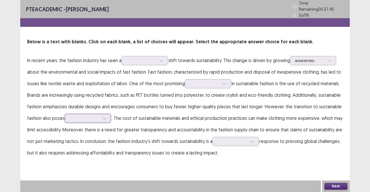
click at [96, 116] on div at bounding box center [85, 118] width 30 height 5
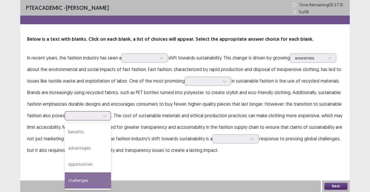
click at [82, 180] on div "challenges" at bounding box center [88, 181] width 46 height 16
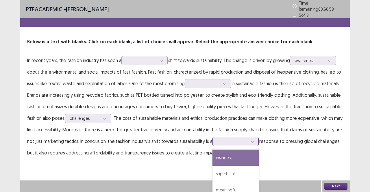
click at [224, 139] on div at bounding box center [232, 141] width 30 height 5
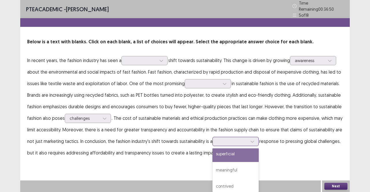
scroll to position [21, 0]
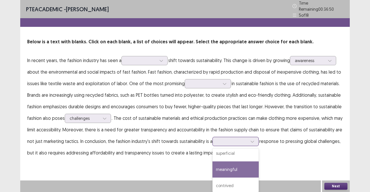
click at [237, 167] on div "meaningful" at bounding box center [236, 170] width 46 height 16
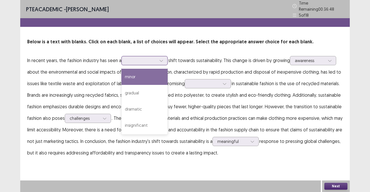
click at [147, 58] on div at bounding box center [141, 60] width 30 height 5
click at [125, 78] on div "minor" at bounding box center [144, 77] width 46 height 16
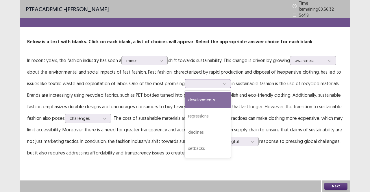
click at [190, 81] on div at bounding box center [205, 83] width 30 height 5
click at [199, 95] on div "developments" at bounding box center [208, 100] width 46 height 16
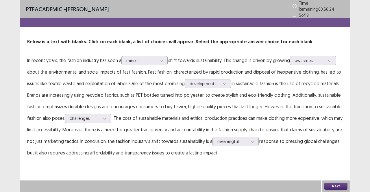
click at [338, 185] on button "Next" at bounding box center [335, 186] width 23 height 7
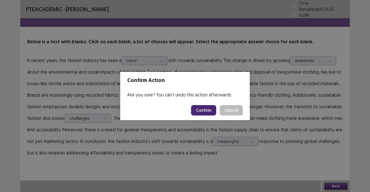
click at [205, 112] on button "Confirm" at bounding box center [203, 110] width 25 height 10
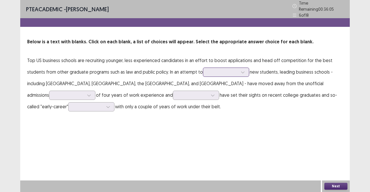
click at [228, 73] on div at bounding box center [226, 72] width 46 height 9
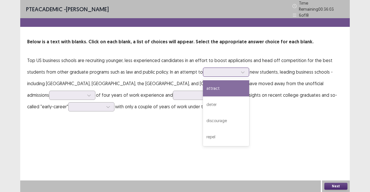
click at [226, 83] on div "attract" at bounding box center [226, 88] width 46 height 16
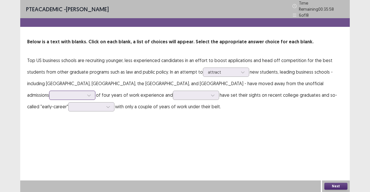
click at [84, 93] on div at bounding box center [69, 95] width 30 height 5
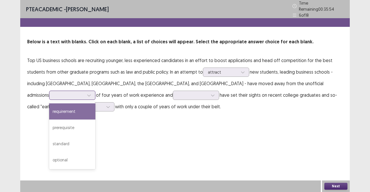
click at [95, 104] on div "requirement" at bounding box center [72, 112] width 46 height 16
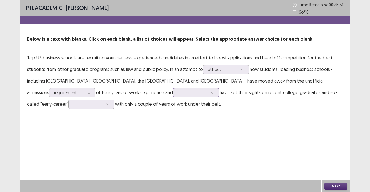
click at [178, 95] on div at bounding box center [193, 92] width 30 height 5
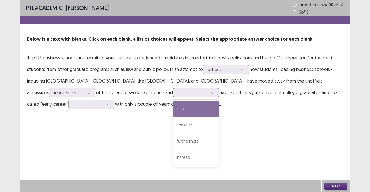
click at [173, 111] on div "also" at bounding box center [196, 109] width 46 height 16
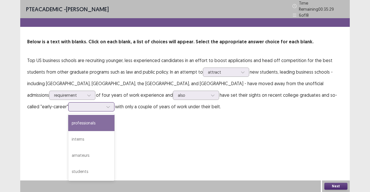
click at [113, 103] on div at bounding box center [108, 107] width 9 height 9
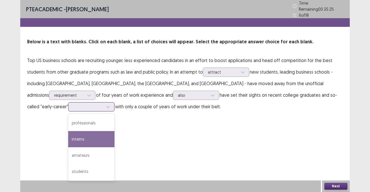
click at [115, 131] on div "interns" at bounding box center [91, 139] width 46 height 16
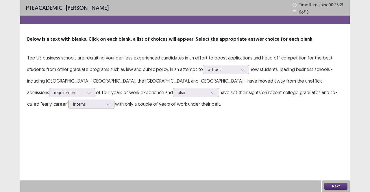
click at [335, 186] on button "Next" at bounding box center [335, 186] width 23 height 7
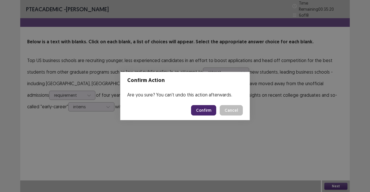
click at [211, 112] on button "Confirm" at bounding box center [203, 110] width 25 height 10
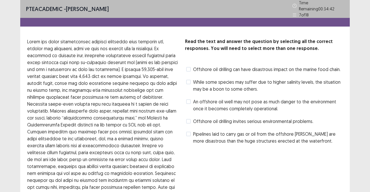
scroll to position [1, 0]
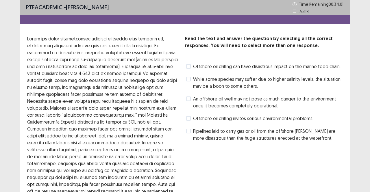
click at [195, 119] on span "Offshore oil drilling invites serious environmental problems." at bounding box center [253, 118] width 120 height 7
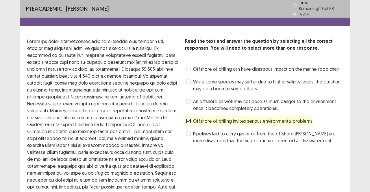
click at [191, 119] on label "Offshore oil drilling invites serious environmental problems." at bounding box center [249, 121] width 127 height 7
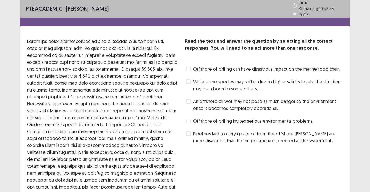
click at [205, 102] on span "An offshore oil well may not pose as much danger to the environment once it bec…" at bounding box center [268, 105] width 150 height 14
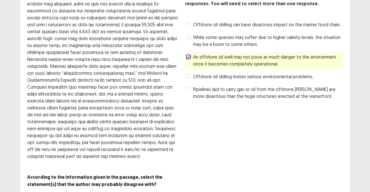
scroll to position [64, 0]
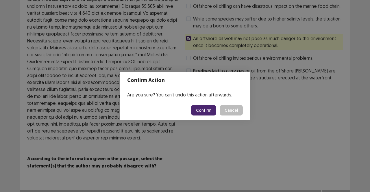
click at [213, 112] on button "Confirm" at bounding box center [203, 110] width 25 height 10
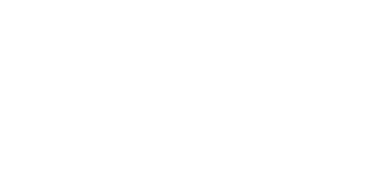
scroll to position [0, 0]
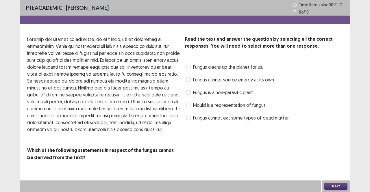
click at [198, 81] on span "Fungus cannot source energy at its own." at bounding box center [234, 79] width 82 height 7
click at [197, 103] on span "Mould is a representation of fungus." at bounding box center [229, 105] width 73 height 7
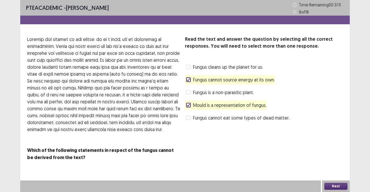
click at [328, 187] on button "Next" at bounding box center [335, 186] width 23 height 7
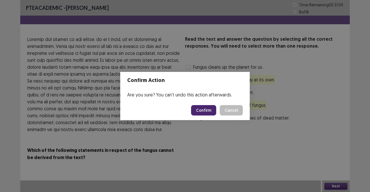
click at [208, 113] on button "Confirm" at bounding box center [203, 110] width 25 height 10
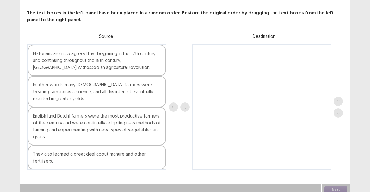
scroll to position [27, 0]
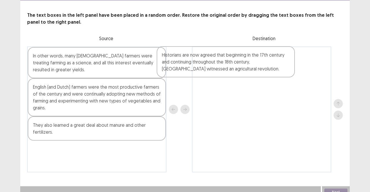
drag, startPoint x: 111, startPoint y: 64, endPoint x: 242, endPoint y: 66, distance: 131.3
click at [242, 66] on div "Historians are now agreed that beginning in the 17th century and continuing thr…" at bounding box center [185, 110] width 316 height 126
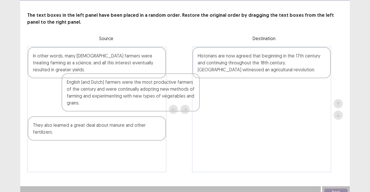
drag, startPoint x: 99, startPoint y: 90, endPoint x: 174, endPoint y: 86, distance: 75.0
click at [174, 86] on div "In other words, many English farmers were treating farming as a science, and al…" at bounding box center [185, 110] width 316 height 126
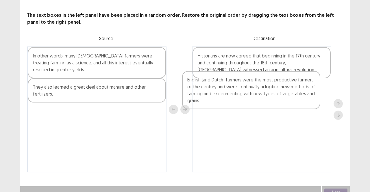
drag, startPoint x: 82, startPoint y: 95, endPoint x: 245, endPoint y: 90, distance: 162.9
click at [245, 90] on div "In other words, many English farmers were treating farming as a science, and al…" at bounding box center [185, 110] width 316 height 126
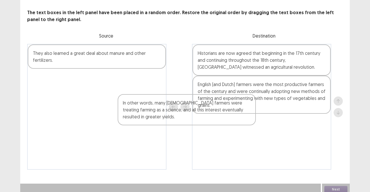
drag, startPoint x: 150, startPoint y: 60, endPoint x: 244, endPoint y: 113, distance: 107.5
click at [244, 113] on div "In other words, many English farmers were treating farming as a science, and al…" at bounding box center [185, 107] width 316 height 126
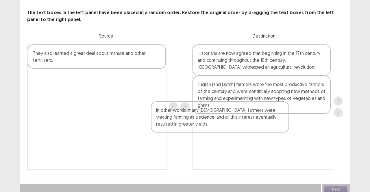
drag, startPoint x: 130, startPoint y: 51, endPoint x: 256, endPoint y: 110, distance: 139.5
click at [256, 110] on div "In other words, many English farmers were treating farming as a science, and al…" at bounding box center [185, 107] width 316 height 126
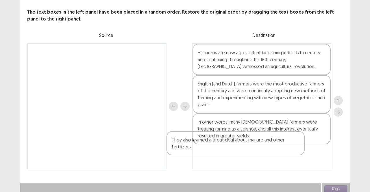
scroll to position [29, 0]
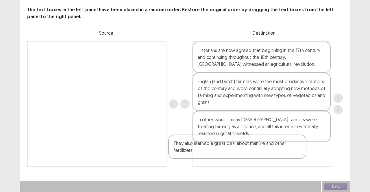
drag, startPoint x: 133, startPoint y: 49, endPoint x: 275, endPoint y: 140, distance: 169.0
click at [275, 140] on div "They also learned a great deal about manure and other fertilizers. Historians a…" at bounding box center [185, 104] width 316 height 126
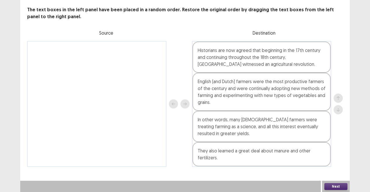
click at [329, 184] on button "Next" at bounding box center [335, 186] width 23 height 7
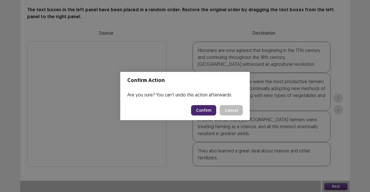
click at [204, 110] on button "Confirm" at bounding box center [203, 110] width 25 height 10
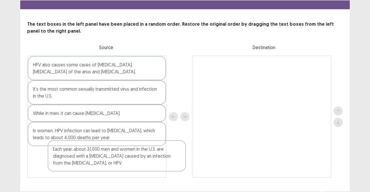
scroll to position [19, 0]
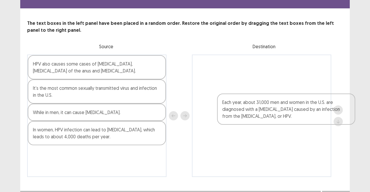
drag, startPoint x: 104, startPoint y: 159, endPoint x: 291, endPoint y: 97, distance: 197.5
click at [291, 97] on div "HPV also causes some cases of oral cancer, cancer of the anus and genital warts…" at bounding box center [185, 116] width 316 height 123
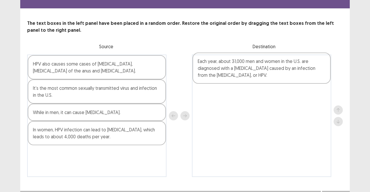
click at [283, 90] on div at bounding box center [261, 116] width 139 height 123
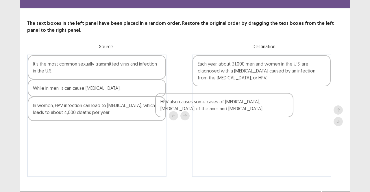
drag, startPoint x: 139, startPoint y: 59, endPoint x: 275, endPoint y: 99, distance: 141.6
click at [275, 99] on div "HPV also causes some cases of oral cancer, cancer of the anus and genital warts…" at bounding box center [185, 116] width 316 height 123
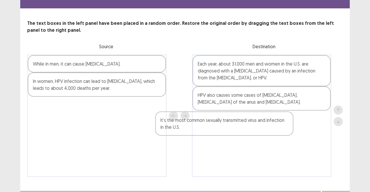
drag, startPoint x: 127, startPoint y: 65, endPoint x: 260, endPoint y: 121, distance: 143.9
click at [260, 121] on div "It’s the most common sexually transmitted virus and infection in the U.S. While…" at bounding box center [185, 116] width 316 height 123
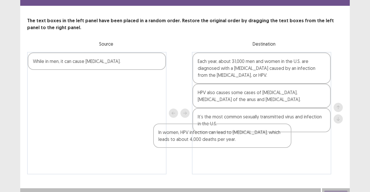
drag, startPoint x: 154, startPoint y: 81, endPoint x: 287, endPoint y: 140, distance: 145.3
click at [287, 140] on div "While in men, it can cause penile cancer. In women, HPV infection can lead to c…" at bounding box center [185, 113] width 316 height 123
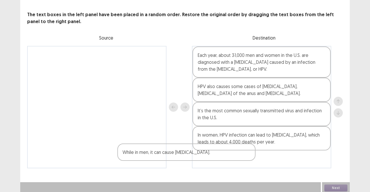
scroll to position [26, 0]
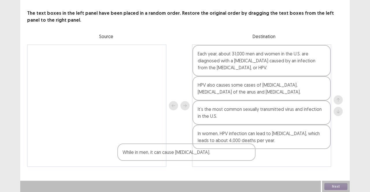
drag, startPoint x: 128, startPoint y: 61, endPoint x: 224, endPoint y: 159, distance: 137.4
click at [224, 159] on div "While in men, it can cause penile cancer. Each year, about 31,000 men and women…" at bounding box center [185, 106] width 316 height 123
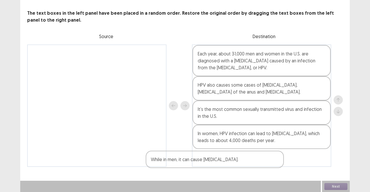
drag, startPoint x: 146, startPoint y: 59, endPoint x: 268, endPoint y: 165, distance: 161.7
click at [268, 165] on div "While in men, it can cause penile cancer. Each year, about 31,000 men and women…" at bounding box center [185, 106] width 316 height 123
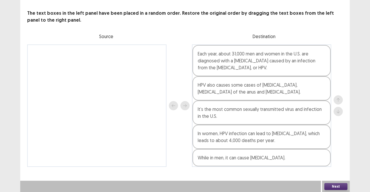
click at [339, 184] on button "Next" at bounding box center [335, 186] width 23 height 7
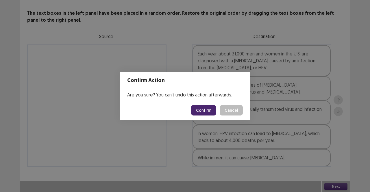
click at [206, 107] on button "Confirm" at bounding box center [203, 110] width 25 height 10
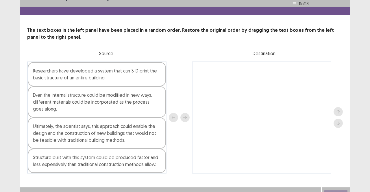
scroll to position [11, 0]
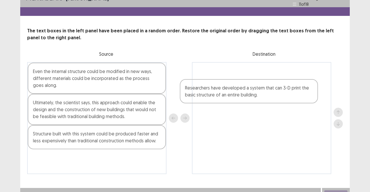
drag, startPoint x: 109, startPoint y: 70, endPoint x: 274, endPoint y: 88, distance: 165.2
click at [274, 88] on div "Researchers have developed a system that can 3-D print the basic structure of a…" at bounding box center [185, 118] width 316 height 112
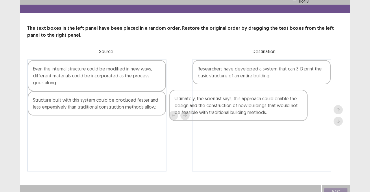
drag, startPoint x: 109, startPoint y: 104, endPoint x: 245, endPoint y: 104, distance: 135.9
click at [245, 104] on div "Even the internal structure could be modified in new ways, different materials …" at bounding box center [185, 116] width 316 height 112
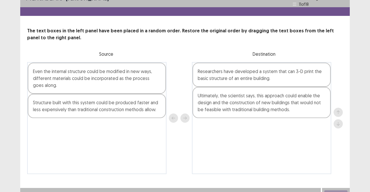
click at [172, 114] on div at bounding box center [179, 118] width 21 height 112
click at [184, 117] on div at bounding box center [179, 118] width 21 height 112
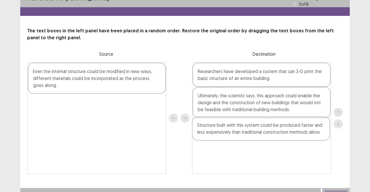
drag, startPoint x: 96, startPoint y: 111, endPoint x: 265, endPoint y: 137, distance: 170.8
click at [265, 137] on div "Even the internal structure could be modified in new ways, different materials …" at bounding box center [185, 118] width 316 height 112
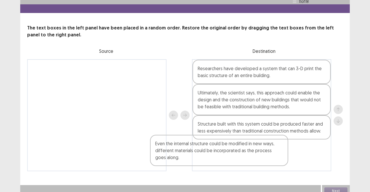
scroll to position [16, 0]
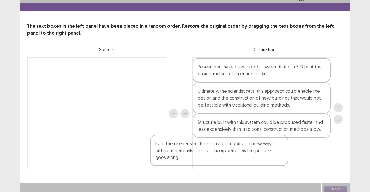
drag, startPoint x: 132, startPoint y: 80, endPoint x: 261, endPoint y: 158, distance: 150.5
click at [261, 158] on div "Even the internal structure could be modified in new ways, different materials …" at bounding box center [185, 114] width 316 height 112
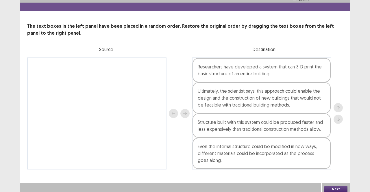
click at [333, 186] on button "Next" at bounding box center [335, 189] width 23 height 7
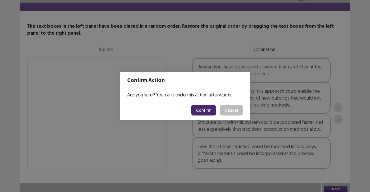
click at [209, 112] on button "Confirm" at bounding box center [203, 110] width 25 height 10
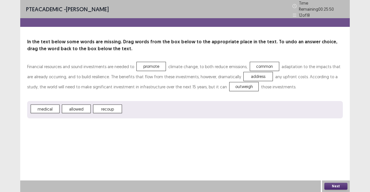
click at [338, 187] on button "Next" at bounding box center [335, 186] width 23 height 7
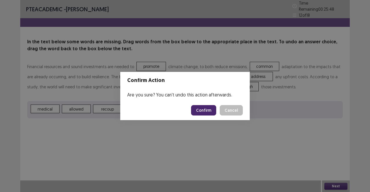
click at [213, 110] on button "Confirm" at bounding box center [203, 110] width 25 height 10
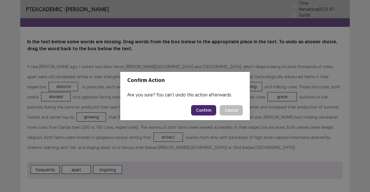
click at [199, 111] on button "Confirm" at bounding box center [203, 110] width 25 height 10
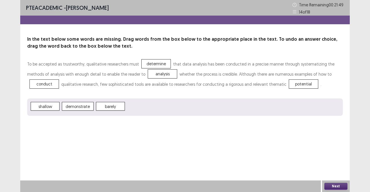
click at [333, 186] on button "Next" at bounding box center [335, 186] width 23 height 7
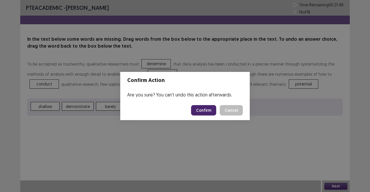
click at [207, 108] on button "Confirm" at bounding box center [203, 110] width 25 height 10
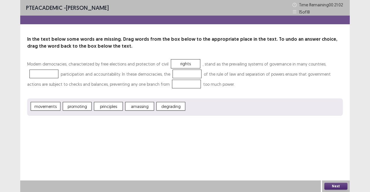
drag, startPoint x: 112, startPoint y: 107, endPoint x: 45, endPoint y: 75, distance: 74.2
drag, startPoint x: 45, startPoint y: 75, endPoint x: 145, endPoint y: 114, distance: 107.6
click at [145, 114] on div "movements promoting principles amassing degrading" at bounding box center [185, 107] width 316 height 17
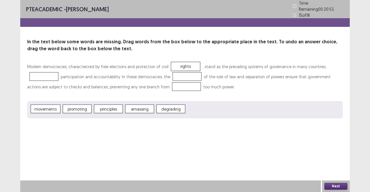
click at [81, 107] on span "promoting" at bounding box center [77, 109] width 29 height 9
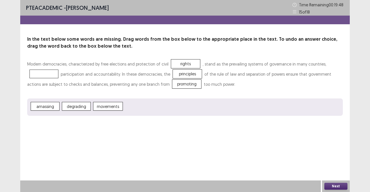
drag, startPoint x: 54, startPoint y: 100, endPoint x: 50, endPoint y: 75, distance: 24.6
click at [50, 75] on div "Modern democracies, characterized by free elections and protection of civil rig…" at bounding box center [185, 87] width 316 height 57
click at [343, 187] on button "Next" at bounding box center [335, 186] width 23 height 7
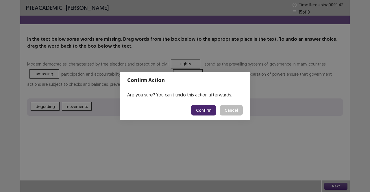
click at [213, 110] on button "Confirm" at bounding box center [203, 110] width 25 height 10
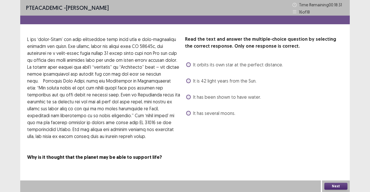
click at [195, 78] on span "It is 42 light years from the Sun." at bounding box center [224, 81] width 63 height 7
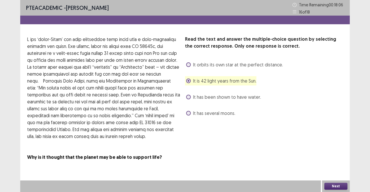
click at [329, 188] on button "Next" at bounding box center [335, 186] width 23 height 7
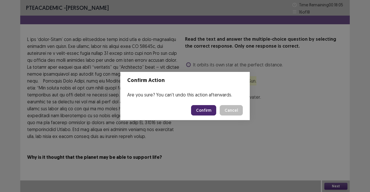
click at [216, 109] on button "Confirm" at bounding box center [203, 110] width 25 height 10
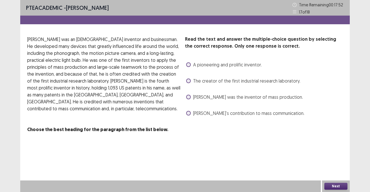
click at [217, 108] on div "Read the text and answer the multiple-choice question by selecting the correct …" at bounding box center [264, 77] width 158 height 82
click at [220, 113] on span "Edison’s contribution to mass communication." at bounding box center [248, 113] width 111 height 7
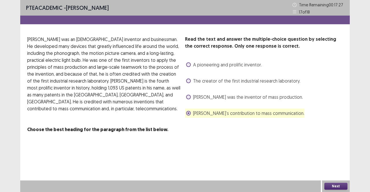
click at [327, 185] on button "Next" at bounding box center [335, 186] width 23 height 7
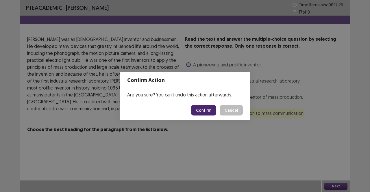
click at [209, 107] on button "Confirm" at bounding box center [203, 110] width 25 height 10
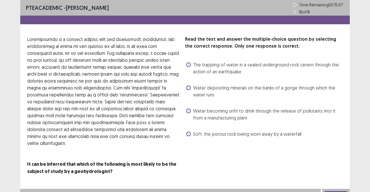
click at [229, 88] on span "Water depositing minerals on the banks of a gorge through which the water runs" at bounding box center [268, 91] width 150 height 14
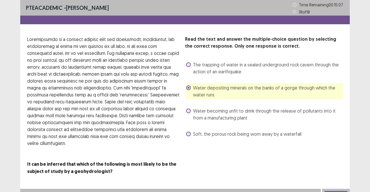
scroll to position [8, 0]
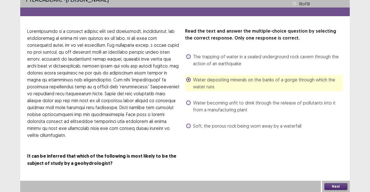
click at [335, 188] on button "Next" at bounding box center [335, 186] width 23 height 7
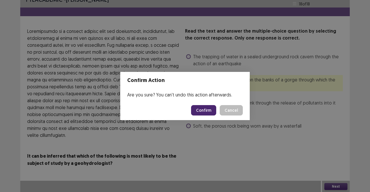
click at [213, 109] on button "Confirm" at bounding box center [203, 110] width 25 height 10
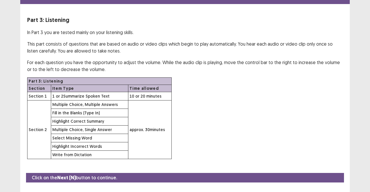
scroll to position [32, 0]
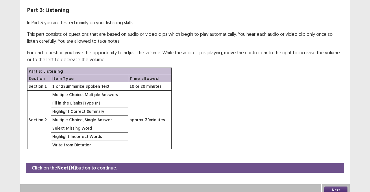
click at [334, 187] on button "Next" at bounding box center [335, 190] width 23 height 7
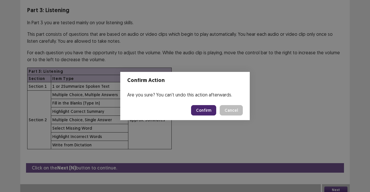
click at [198, 110] on button "Confirm" at bounding box center [203, 110] width 25 height 10
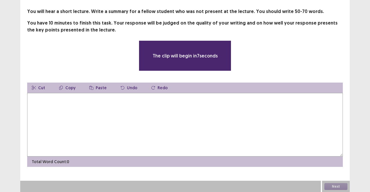
scroll to position [27, 0]
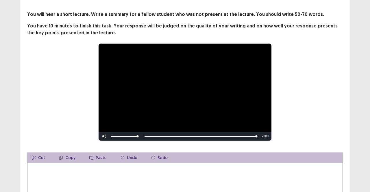
click at [200, 172] on textarea at bounding box center [185, 195] width 316 height 64
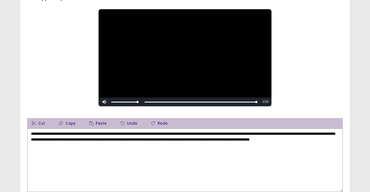
scroll to position [95, 0]
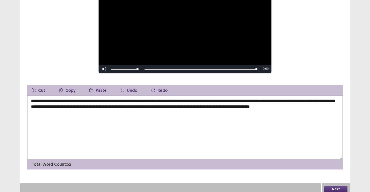
type textarea "**********"
click at [328, 186] on button "Next" at bounding box center [335, 189] width 23 height 7
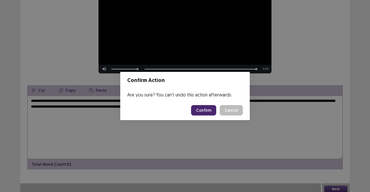
click at [200, 110] on button "Confirm" at bounding box center [203, 110] width 25 height 10
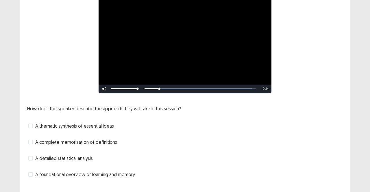
scroll to position [88, 0]
click at [94, 174] on span "A foundational overview of learning and memory" at bounding box center [85, 175] width 100 height 7
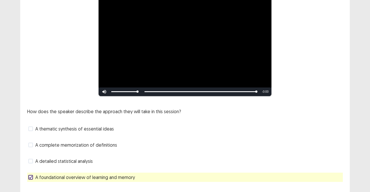
click at [104, 143] on span "A complete memorization of definitions" at bounding box center [76, 145] width 82 height 7
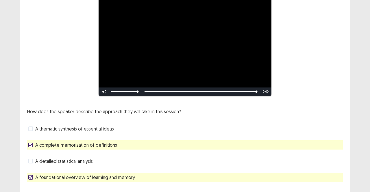
scroll to position [101, 0]
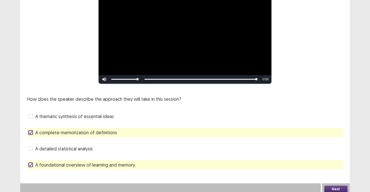
click at [336, 186] on button "Next" at bounding box center [335, 189] width 23 height 7
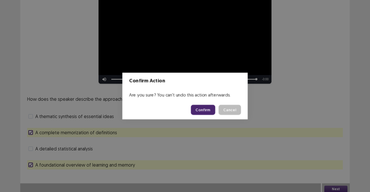
click at [336, 184] on div "Confirm Action Are you sure? You can't undo this action afterwards. Confirm Can…" at bounding box center [185, 96] width 370 height 192
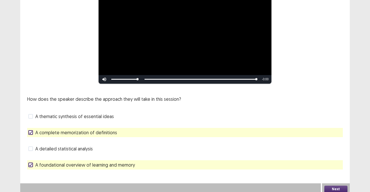
click at [341, 188] on button "Next" at bounding box center [335, 189] width 23 height 7
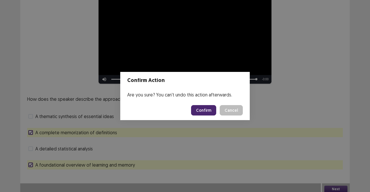
click at [208, 110] on button "Confirm" at bounding box center [203, 110] width 25 height 10
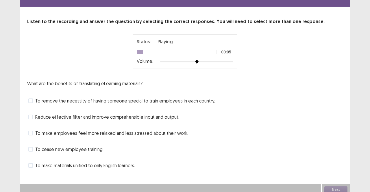
scroll to position [21, 0]
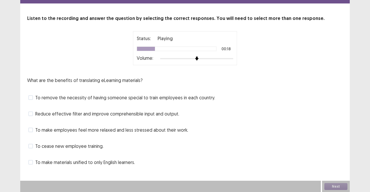
click at [202, 99] on span "To remove the necessity of having someone special to train employees in each co…" at bounding box center [125, 97] width 180 height 7
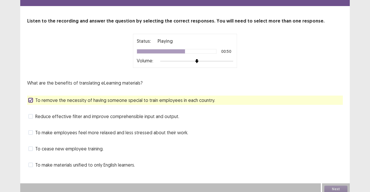
click at [130, 162] on span "To make materials unified to only English learners." at bounding box center [85, 165] width 100 height 7
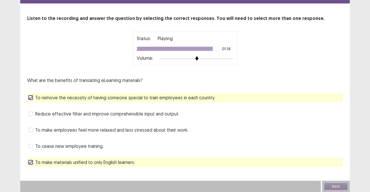
click at [146, 164] on div "To make materials unified to only English learners." at bounding box center [185, 162] width 316 height 9
drag, startPoint x: 146, startPoint y: 164, endPoint x: 117, endPoint y: 162, distance: 28.4
click at [117, 162] on span "To make materials unified to only English learners." at bounding box center [85, 162] width 100 height 7
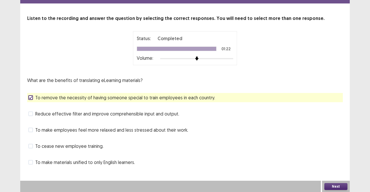
click at [338, 186] on button "Next" at bounding box center [335, 186] width 23 height 7
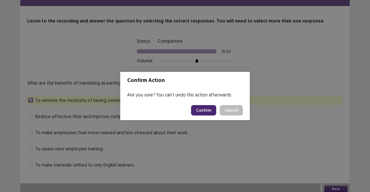
click at [200, 108] on button "Confirm" at bounding box center [203, 110] width 25 height 10
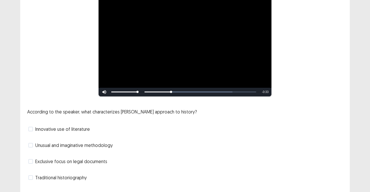
scroll to position [88, 0]
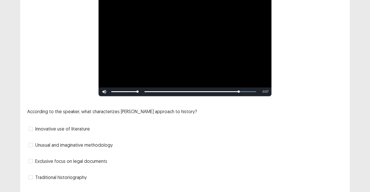
click at [87, 145] on span "Unusual and imaginative methodology" at bounding box center [74, 145] width 78 height 7
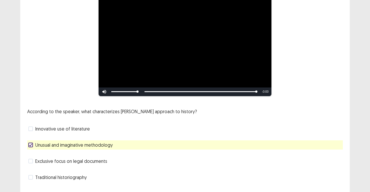
click at [82, 176] on span "Traditional historiography" at bounding box center [60, 177] width 51 height 7
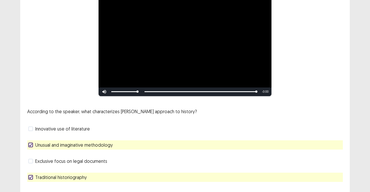
scroll to position [101, 0]
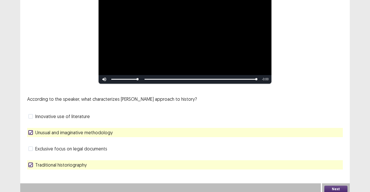
click at [329, 187] on button "Next" at bounding box center [335, 189] width 23 height 7
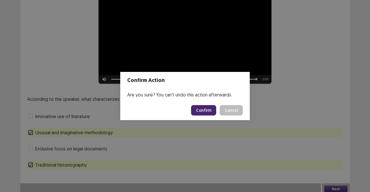
click at [211, 113] on button "Confirm" at bounding box center [203, 110] width 25 height 10
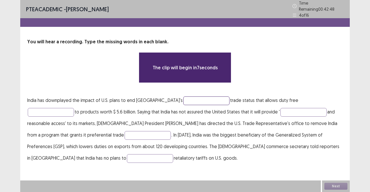
click at [194, 101] on input "text" at bounding box center [206, 101] width 46 height 9
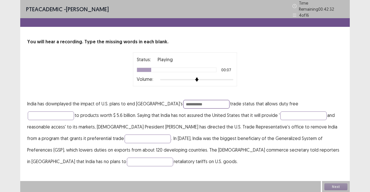
type input "**********"
type input "******"
type input "*********"
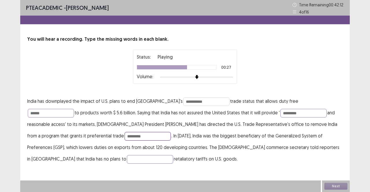
type input "*********"
type input "******"
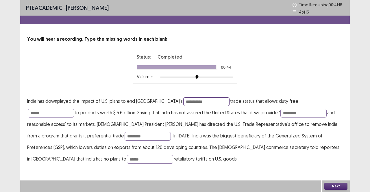
click at [193, 102] on input "**********" at bounding box center [206, 101] width 46 height 9
type input "**********"
click at [330, 186] on button "Next" at bounding box center [335, 186] width 23 height 7
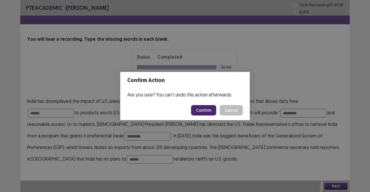
click at [201, 114] on button "Confirm" at bounding box center [203, 110] width 25 height 10
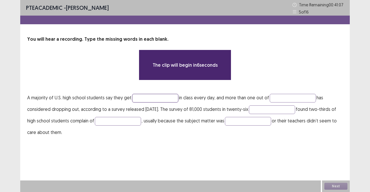
click at [151, 102] on input "text" at bounding box center [155, 98] width 46 height 9
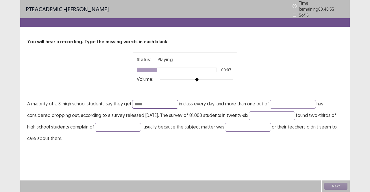
type input "*****"
type input "****"
type input "******"
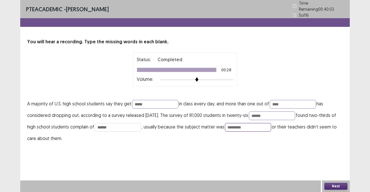
type input "********"
click at [141, 123] on input "******" at bounding box center [118, 127] width 46 height 9
type input "*******"
click at [328, 185] on button "Next" at bounding box center [335, 186] width 23 height 7
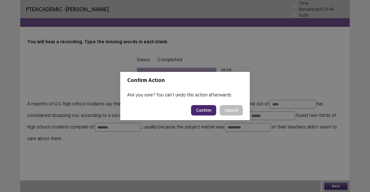
click at [205, 109] on button "Confirm" at bounding box center [203, 110] width 25 height 10
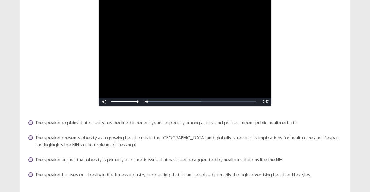
scroll to position [73, 0]
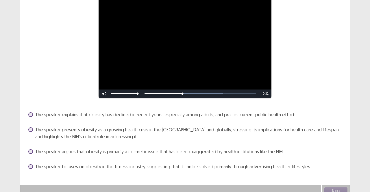
click at [166, 133] on span "The speaker presents obesity as a growing health crisis in the US and globally,…" at bounding box center [189, 133] width 308 height 14
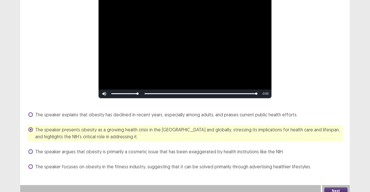
click at [327, 188] on button "Next" at bounding box center [335, 191] width 23 height 7
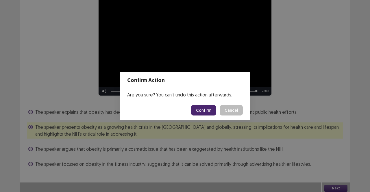
click at [202, 111] on button "Confirm" at bounding box center [203, 110] width 25 height 10
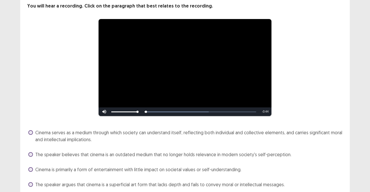
scroll to position [56, 0]
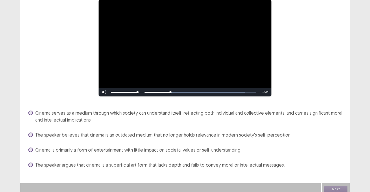
click at [189, 113] on span "Cinema serves as a medium through which society can understand itself, reflecti…" at bounding box center [189, 117] width 308 height 14
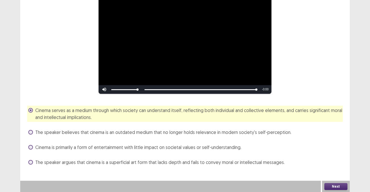
click at [327, 187] on button "Next" at bounding box center [335, 186] width 23 height 7
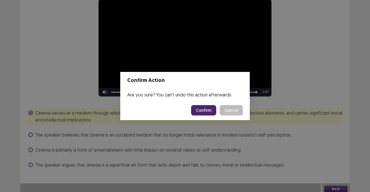
click at [207, 112] on button "Confirm" at bounding box center [203, 110] width 25 height 10
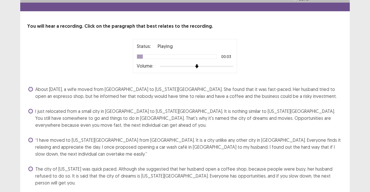
scroll to position [13, 0]
click at [201, 165] on span "The city of New York was quick paced. Although she suggested that her husband o…" at bounding box center [189, 175] width 308 height 21
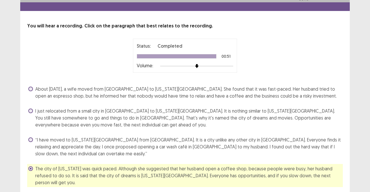
scroll to position [20, 0]
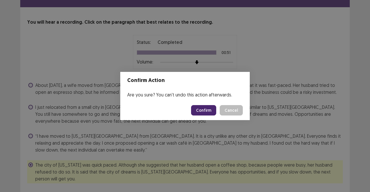
click at [204, 113] on button "Confirm" at bounding box center [203, 110] width 25 height 10
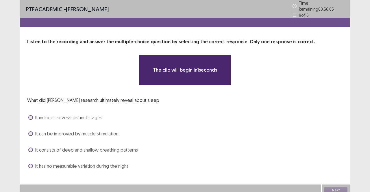
click at [200, 108] on div "What did Eugene Aserinsky’s research ultimately reveal about sleep It includes …" at bounding box center [185, 134] width 316 height 74
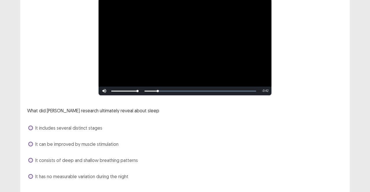
scroll to position [57, 0]
click at [101, 129] on div "It includes several distinct stages" at bounding box center [185, 127] width 316 height 9
click at [97, 124] on span "It includes several distinct stages" at bounding box center [68, 127] width 67 height 7
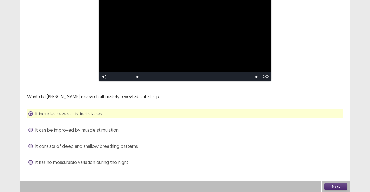
scroll to position [68, 0]
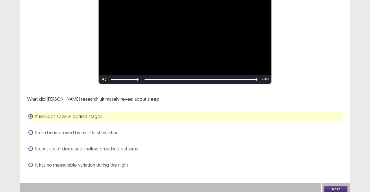
click at [342, 186] on button "Next" at bounding box center [335, 189] width 23 height 7
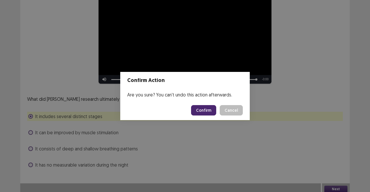
click at [210, 109] on button "Confirm" at bounding box center [203, 110] width 25 height 10
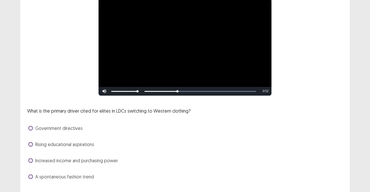
scroll to position [54, 0]
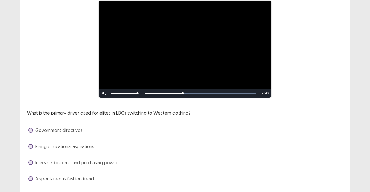
click at [107, 161] on span "Increased income and purchasing power" at bounding box center [76, 162] width 83 height 7
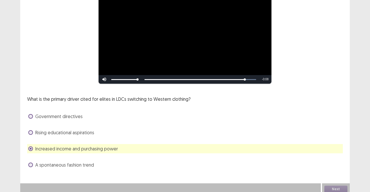
scroll to position [68, 0]
click at [329, 186] on button "Next" at bounding box center [335, 189] width 23 height 7
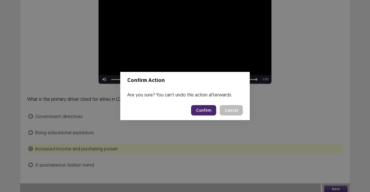
click at [205, 112] on button "Confirm" at bounding box center [203, 110] width 25 height 10
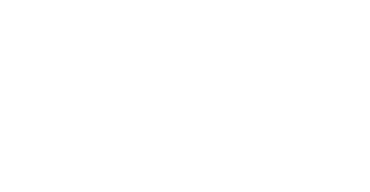
scroll to position [0, 0]
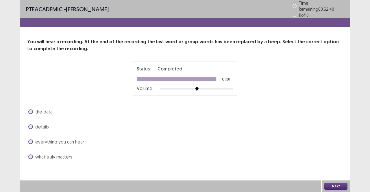
click at [69, 156] on span "what truly matters" at bounding box center [53, 157] width 37 height 7
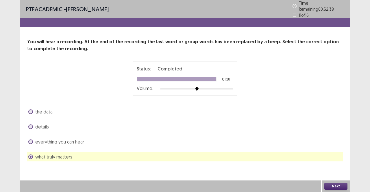
click at [329, 187] on button "Next" at bounding box center [335, 186] width 23 height 7
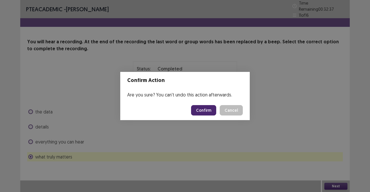
click at [211, 107] on button "Confirm" at bounding box center [203, 110] width 25 height 10
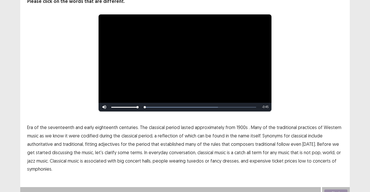
scroll to position [51, 0]
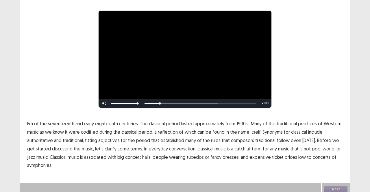
click at [246, 121] on p "Era of the seventeenth and early eighteenth centuries. The classical period las…" at bounding box center [185, 145] width 316 height 50
click at [239, 120] on span "1900s" at bounding box center [242, 123] width 11 height 7
click at [263, 139] on span "traditional" at bounding box center [265, 140] width 20 height 7
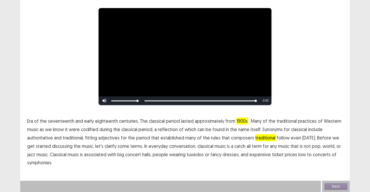
click at [298, 158] on span "low" at bounding box center [302, 154] width 8 height 7
click at [38, 164] on span "symphonies." at bounding box center [39, 162] width 25 height 7
click at [327, 186] on button "Next" at bounding box center [335, 186] width 23 height 7
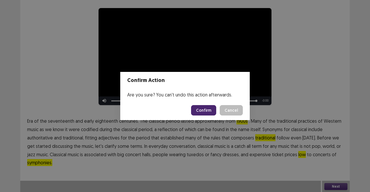
click at [205, 108] on button "Confirm" at bounding box center [203, 110] width 25 height 10
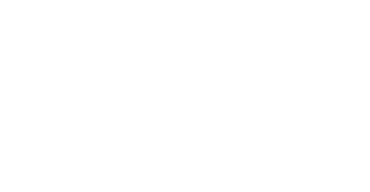
scroll to position [0, 0]
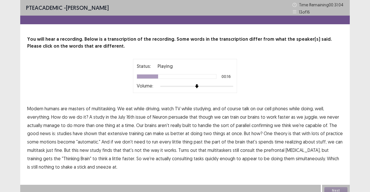
click at [179, 118] on span "persuade" at bounding box center [179, 117] width 20 height 7
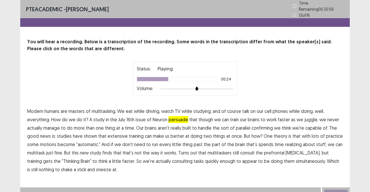
click at [264, 125] on span "confirming" at bounding box center [262, 128] width 21 height 7
click at [49, 142] on span "motions" at bounding box center [48, 144] width 16 height 7
click at [290, 142] on span "realizing" at bounding box center [293, 144] width 17 height 7
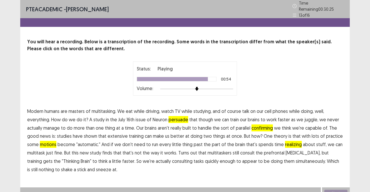
click at [172, 159] on span "consulting" at bounding box center [182, 161] width 21 height 7
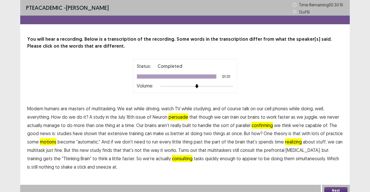
click at [327, 189] on button "Next" at bounding box center [335, 190] width 23 height 7
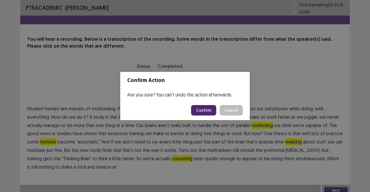
click at [204, 107] on button "Confirm" at bounding box center [203, 110] width 25 height 10
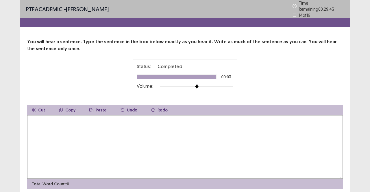
click at [202, 119] on textarea at bounding box center [185, 147] width 316 height 64
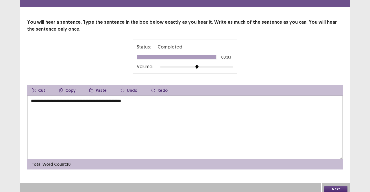
type textarea "**********"
click at [335, 186] on button "Next" at bounding box center [335, 189] width 23 height 7
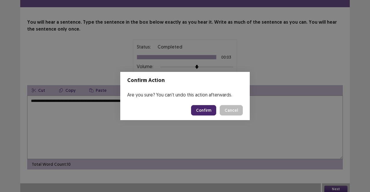
click at [207, 111] on button "Confirm" at bounding box center [203, 110] width 25 height 10
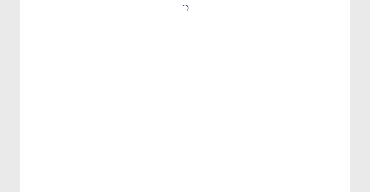
scroll to position [0, 0]
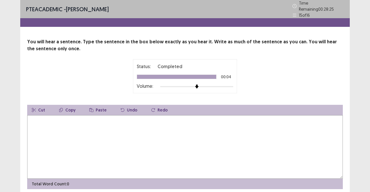
click at [206, 120] on textarea at bounding box center [185, 147] width 316 height 64
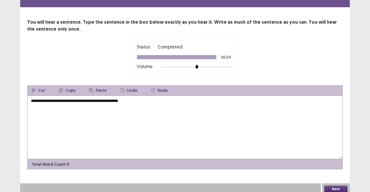
click at [100, 98] on textarea "**********" at bounding box center [185, 128] width 316 height 64
type textarea "**********"
click at [331, 186] on button "Next" at bounding box center [335, 189] width 23 height 7
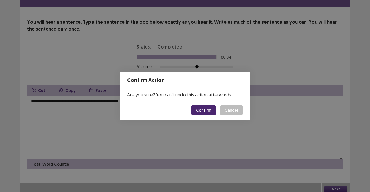
click at [209, 108] on button "Confirm" at bounding box center [203, 110] width 25 height 10
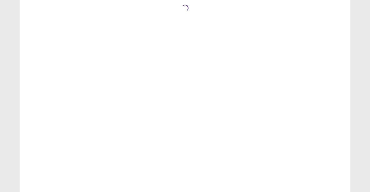
scroll to position [0, 0]
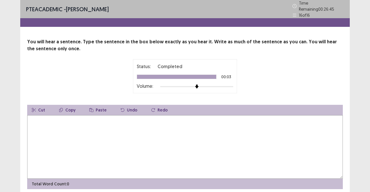
click at [211, 125] on textarea at bounding box center [185, 147] width 316 height 64
type textarea "*******"
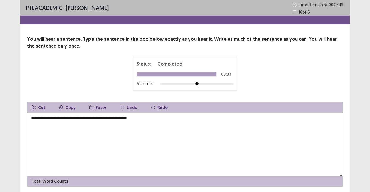
scroll to position [20, 0]
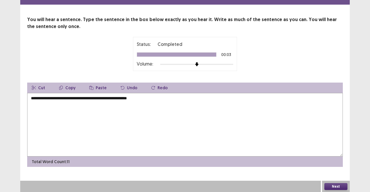
type textarea "**********"
click at [343, 186] on button "Next" at bounding box center [335, 186] width 23 height 7
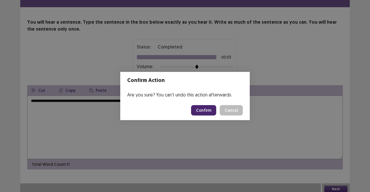
click at [206, 109] on button "Confirm" at bounding box center [203, 110] width 25 height 10
